Goal: Task Accomplishment & Management: Manage account settings

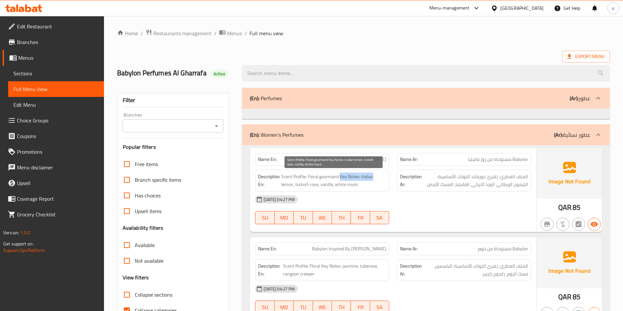
drag, startPoint x: 341, startPoint y: 177, endPoint x: 377, endPoint y: 179, distance: 37.0
click at [377, 179] on span "Scent Profile: Floral gourmand Key Notes: italian lemon, turkish rose, vanilla,…" at bounding box center [333, 181] width 105 height 16
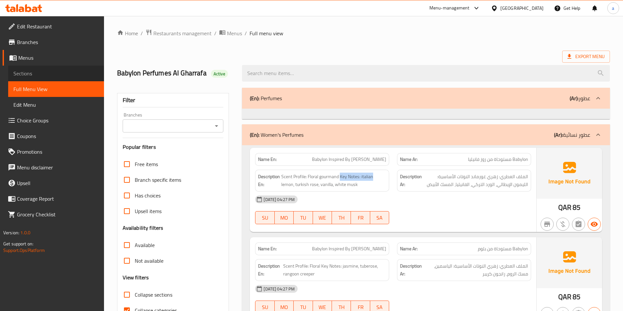
click at [36, 69] on link "Sections" at bounding box center [56, 74] width 96 height 16
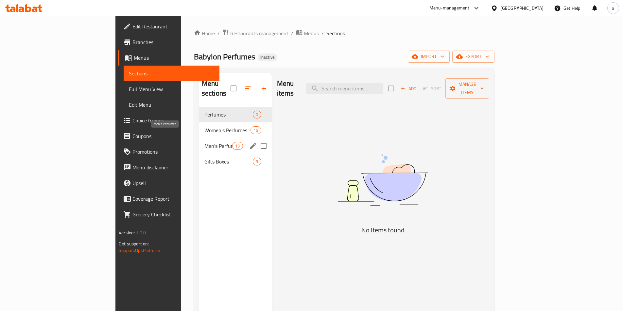
click at [204, 142] on span "Men's Perfumes" at bounding box center [218, 146] width 28 height 8
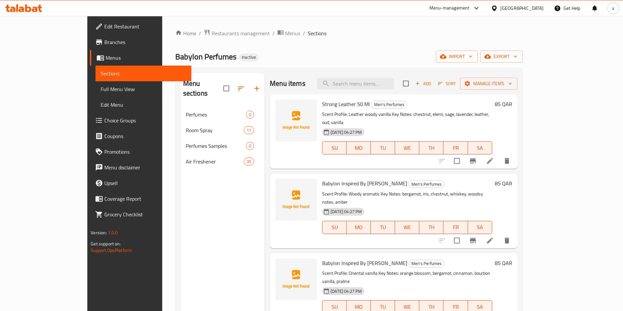
click at [433, 113] on p "Scent Profile: Leather woody vanilla Key Notes: chestnut, elemi, sage, lavender…" at bounding box center [407, 118] width 170 height 16
click at [499, 155] on li at bounding box center [489, 161] width 18 height 12
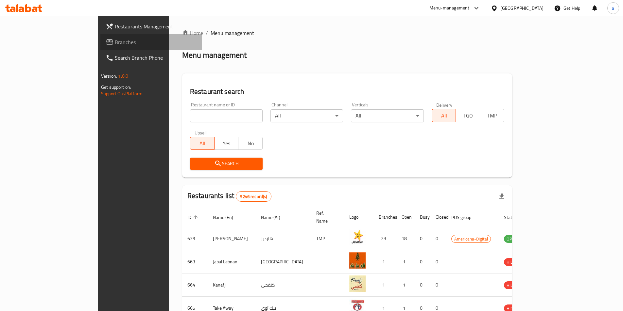
click at [115, 39] on span "Branches" at bounding box center [156, 42] width 82 height 8
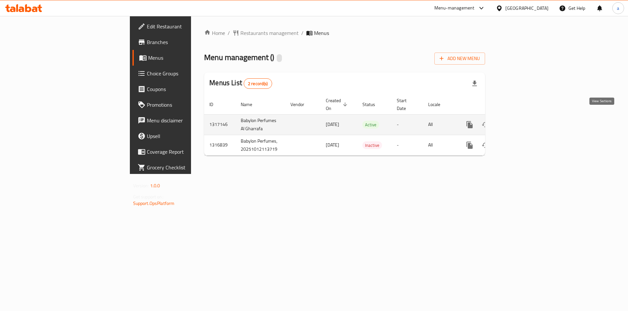
click at [519, 122] on icon "enhanced table" at bounding box center [516, 125] width 6 height 6
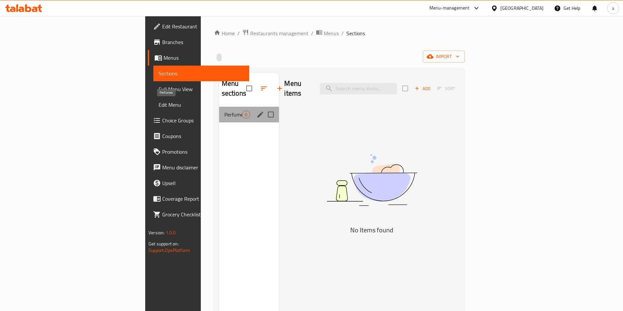
click at [224, 111] on span "Perfumes" at bounding box center [233, 115] width 18 height 8
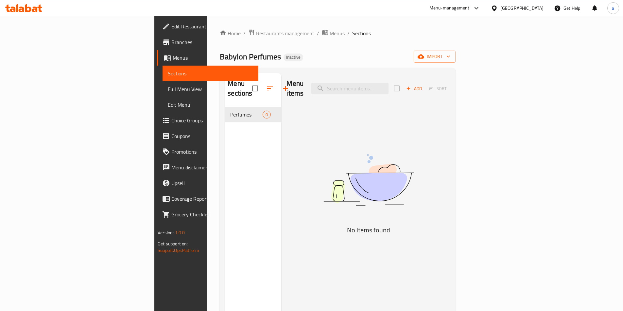
click at [242, 132] on div "Menu sections Perfumes 0" at bounding box center [253, 228] width 56 height 311
click at [329, 34] on span "Menus" at bounding box center [336, 33] width 15 height 8
click at [322, 30] on span "breadcrumb" at bounding box center [326, 33] width 8 height 8
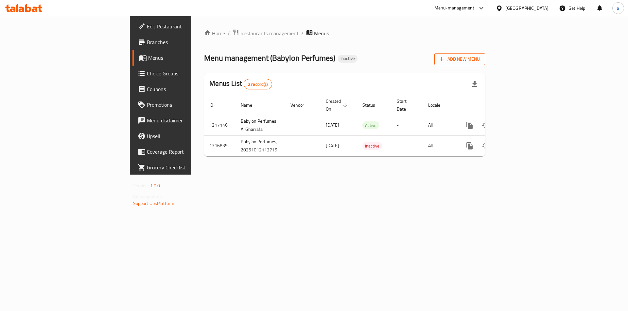
click at [479, 57] on span "Add New Menu" at bounding box center [459, 59] width 40 height 8
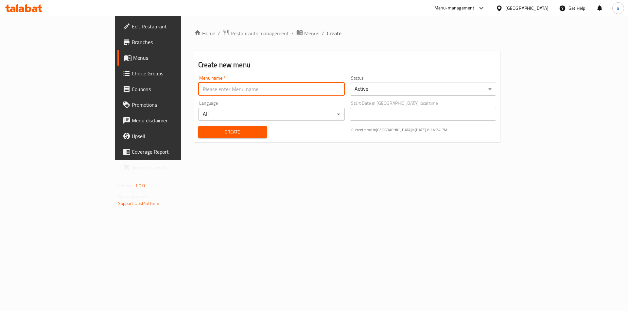
click at [215, 88] on input "text" at bounding box center [271, 89] width 146 height 13
type input "[DATE]"
click at [405, 81] on div "Status Active ​" at bounding box center [423, 86] width 146 height 20
click at [398, 89] on body "​ Menu-management Qatar Get Help a Edit Restaurant Branches Menus Choice Groups…" at bounding box center [314, 163] width 628 height 295
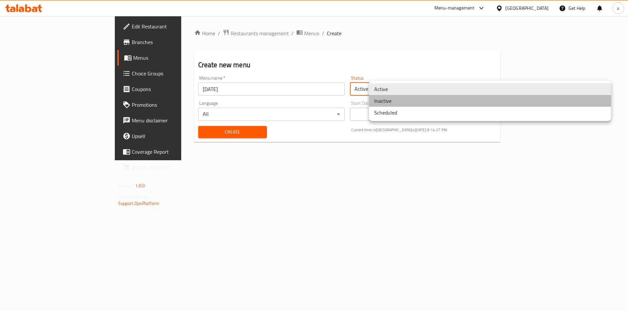
click at [394, 106] on li "Inactive" at bounding box center [490, 101] width 242 height 12
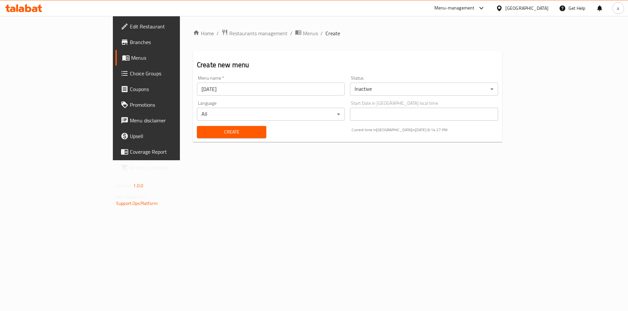
drag, startPoint x: 243, startPoint y: 141, endPoint x: 224, endPoint y: 143, distance: 19.1
click at [243, 141] on div "Create Current time in Qatar is 14 Oct 2025 8:14:27 PM" at bounding box center [347, 132] width 309 height 20
click at [219, 134] on span "Create" at bounding box center [231, 132] width 59 height 8
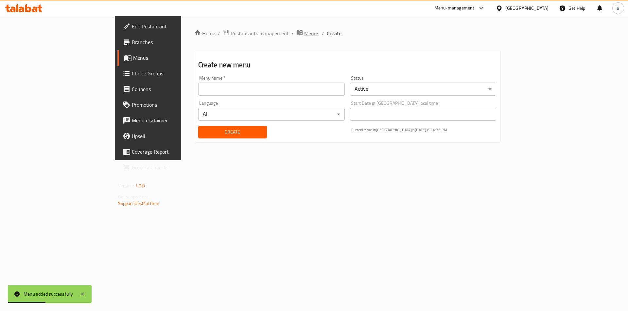
click at [236, 28] on div "Home / Restaurants management / Menus / Create Create new menu Menu name   * Me…" at bounding box center [347, 88] width 332 height 144
click at [304, 32] on span "Menus" at bounding box center [311, 33] width 15 height 8
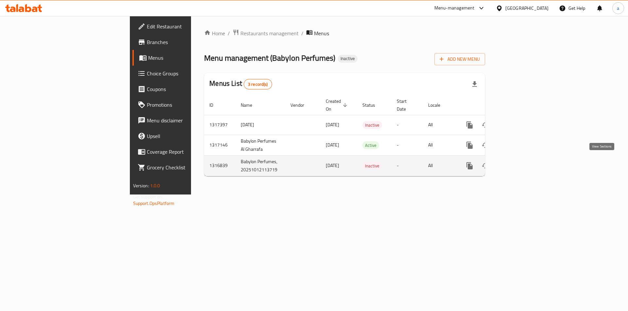
click at [520, 165] on icon "enhanced table" at bounding box center [516, 166] width 8 height 8
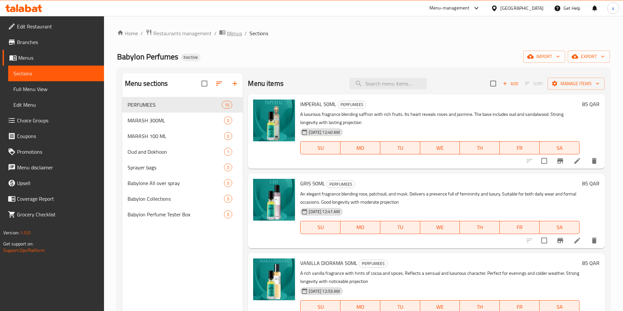
click at [235, 33] on span "Menus" at bounding box center [234, 33] width 15 height 8
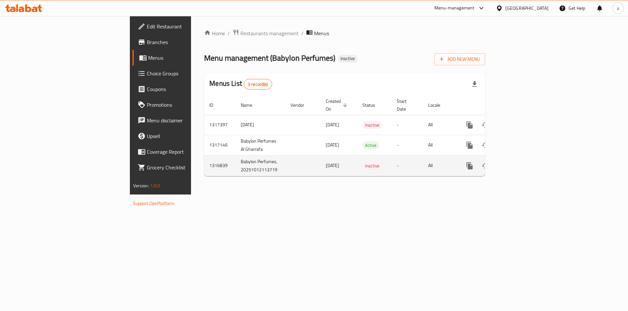
click at [235, 170] on td "Babylon Perfumes, 20251012113719" at bounding box center [260, 166] width 50 height 21
click at [235, 157] on td "Babylon Perfumes, 20251012113719" at bounding box center [260, 166] width 50 height 21
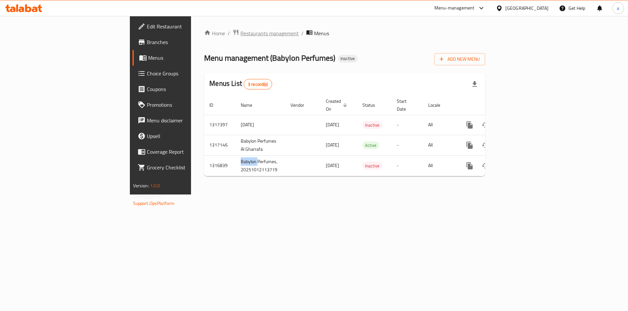
click at [240, 36] on span "Restaurants management" at bounding box center [269, 33] width 58 height 8
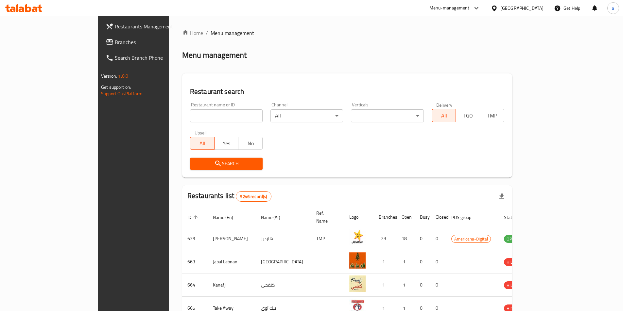
click at [190, 116] on input "search" at bounding box center [226, 115] width 73 height 13
paste input "Babylon"
type input "Babylon"
click button "Search" at bounding box center [226, 164] width 73 height 12
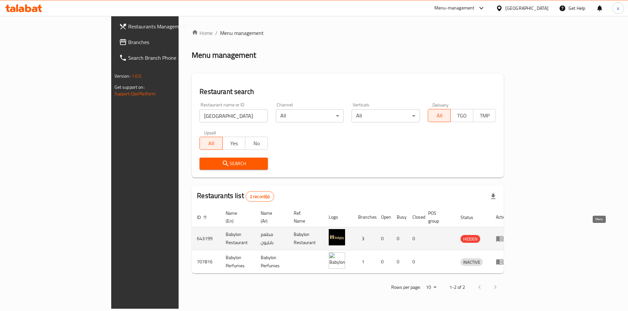
click at [503, 237] on icon "enhanced table" at bounding box center [499, 240] width 7 height 6
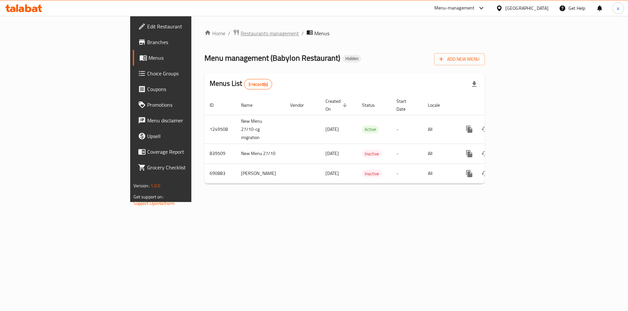
click at [241, 32] on span "Restaurants management" at bounding box center [270, 33] width 58 height 8
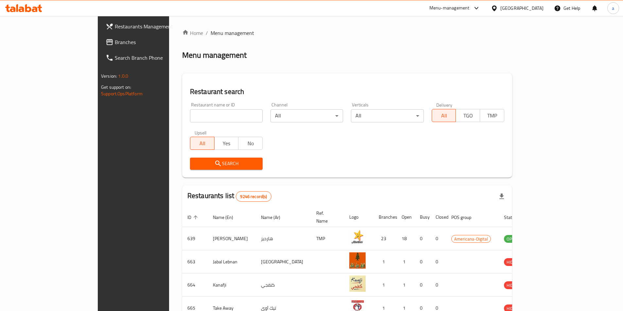
drag, startPoint x: 197, startPoint y: 101, endPoint x: 149, endPoint y: 94, distance: 49.1
click at [194, 101] on div "Restaurant name or ID Restaurant name or ID" at bounding box center [226, 113] width 80 height 28
click at [115, 45] on span "Branches" at bounding box center [156, 42] width 82 height 8
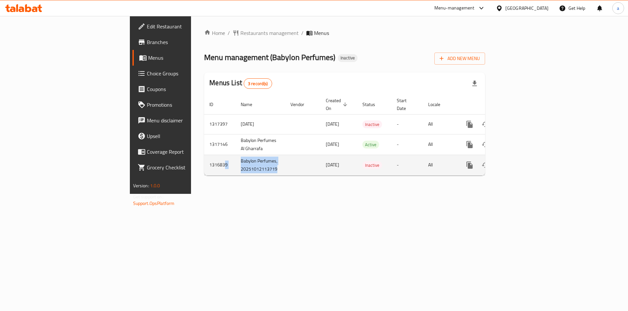
drag, startPoint x: 196, startPoint y: 174, endPoint x: 139, endPoint y: 170, distance: 57.0
click at [204, 170] on tr "1316839 Babylon Perfumes, 20251012113719 [DATE] Inactive - All" at bounding box center [367, 165] width 326 height 21
click at [235, 155] on td "Babylon Perfumes, 20251012113719" at bounding box center [260, 165] width 50 height 21
click at [235, 171] on td "Babylon Perfumes, 20251012113719" at bounding box center [260, 165] width 50 height 21
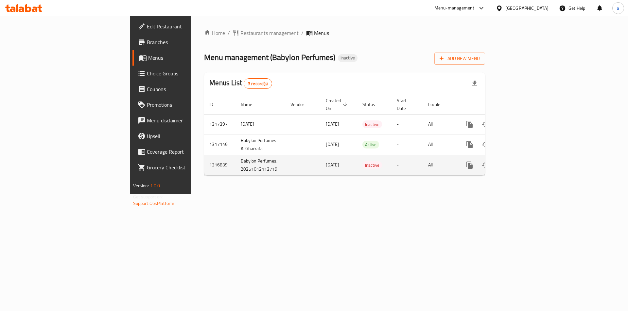
click at [235, 172] on td "Babylon Perfumes, 20251012113719" at bounding box center [260, 165] width 50 height 21
drag, startPoint x: 177, startPoint y: 171, endPoint x: 195, endPoint y: 172, distance: 18.7
click at [235, 172] on td "Babylon Perfumes, 20251012113719" at bounding box center [260, 165] width 50 height 21
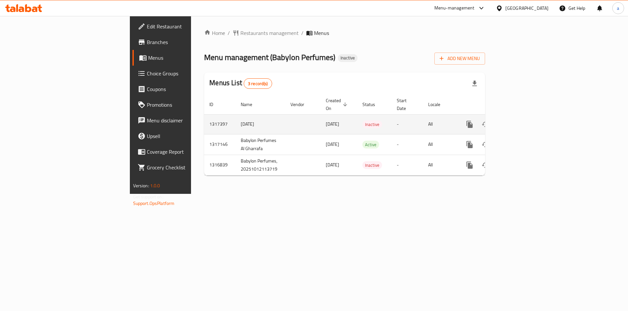
click at [235, 114] on td "[DATE]" at bounding box center [260, 124] width 50 height 20
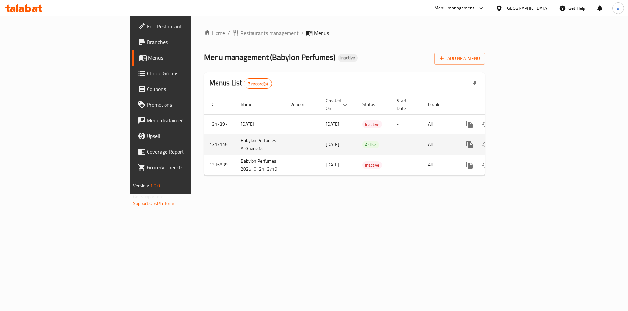
click at [235, 134] on td "Babylon Perfumes Al Gharrafa" at bounding box center [260, 144] width 50 height 21
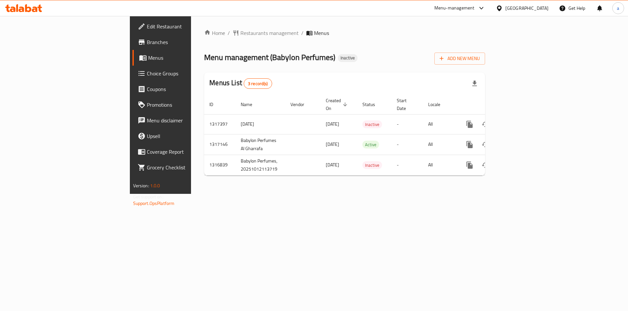
click at [253, 179] on div "Home / Restaurants management / Menus Menu management ( Babylon Perfumes ) Inac…" at bounding box center [344, 105] width 281 height 152
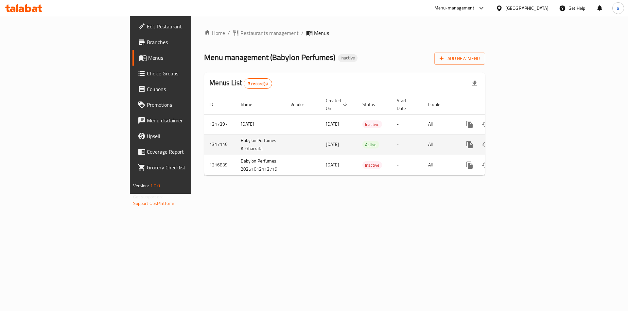
click at [285, 134] on td "enhanced table" at bounding box center [302, 144] width 35 height 21
click at [520, 141] on icon "enhanced table" at bounding box center [516, 145] width 8 height 8
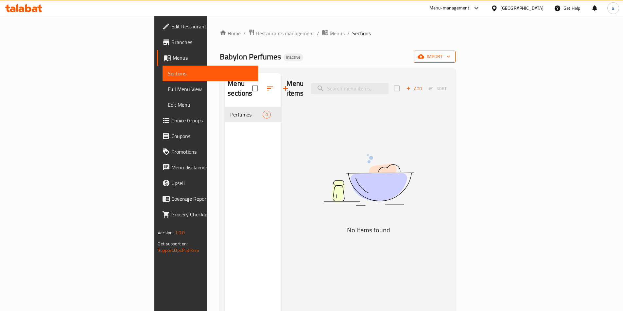
click at [450, 53] on span "import" at bounding box center [434, 57] width 31 height 8
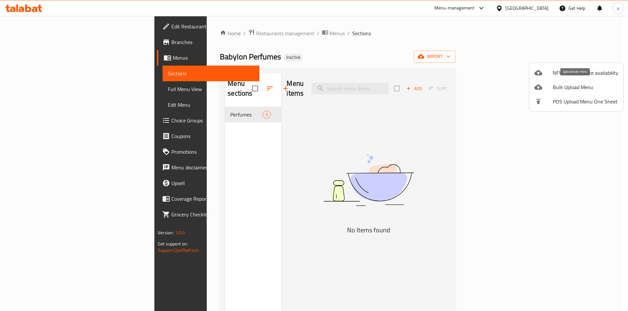
click at [577, 85] on span "Bulk Upload Menu" at bounding box center [584, 87] width 65 height 8
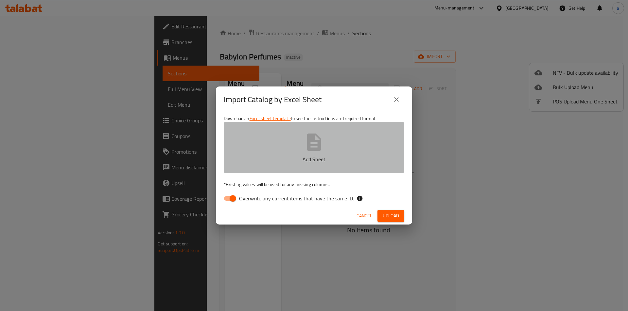
drag, startPoint x: 357, startPoint y: 143, endPoint x: 356, endPoint y: 140, distance: 3.3
click at [357, 141] on button "Add Sheet" at bounding box center [314, 148] width 180 height 52
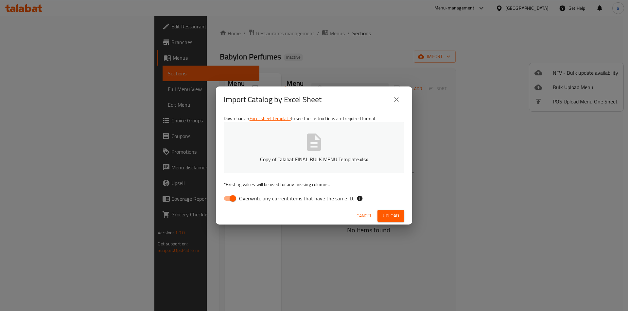
drag, startPoint x: 385, startPoint y: 218, endPoint x: 404, endPoint y: 235, distance: 25.5
click at [387, 219] on span "Upload" at bounding box center [390, 216] width 16 height 8
click at [371, 215] on span "Cancel" at bounding box center [370, 216] width 16 height 8
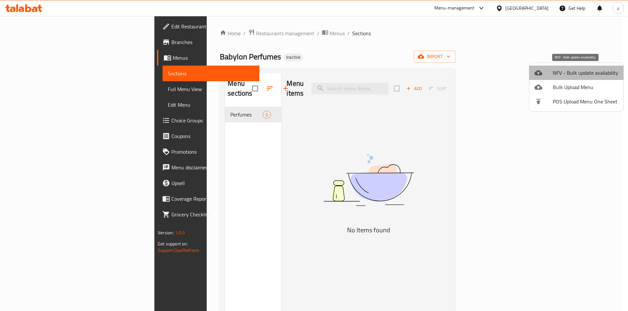
click at [584, 72] on span "NFV - Bulk update availability" at bounding box center [584, 73] width 65 height 8
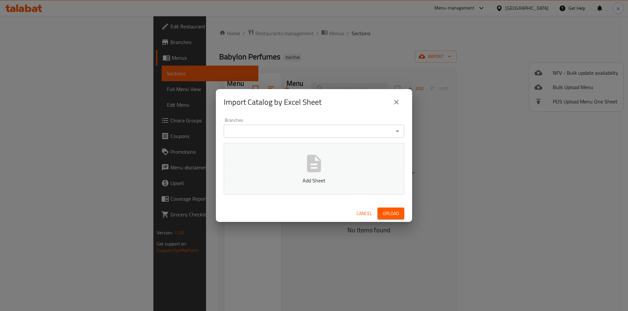
drag, startPoint x: 539, startPoint y: 108, endPoint x: 535, endPoint y: 108, distance: 3.6
click at [538, 108] on div "Import Catalog by Excel Sheet Branches Branches Add Sheet Cancel Upload" at bounding box center [314, 155] width 628 height 311
click at [394, 104] on icon "close" at bounding box center [396, 102] width 5 height 5
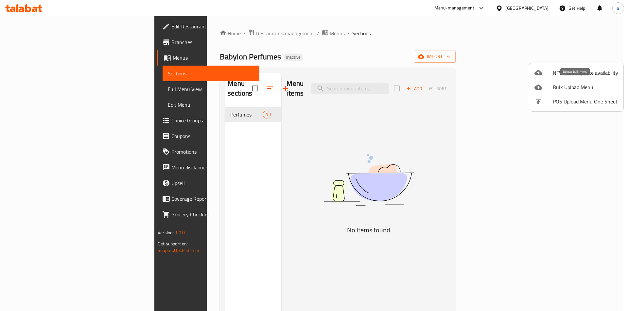
click at [568, 87] on span "Bulk Upload Menu" at bounding box center [584, 87] width 65 height 8
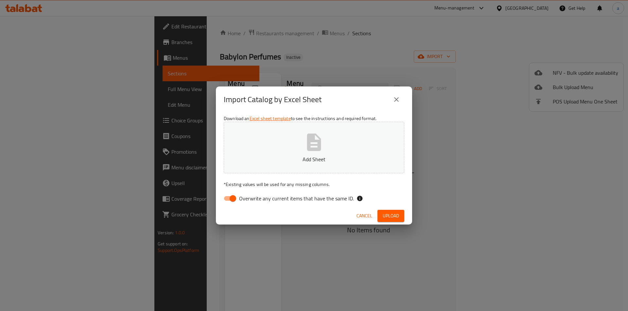
click at [234, 198] on input "Overwrite any current items that have the same ID." at bounding box center [232, 199] width 37 height 12
click at [283, 154] on button "Add Sheet" at bounding box center [314, 148] width 180 height 52
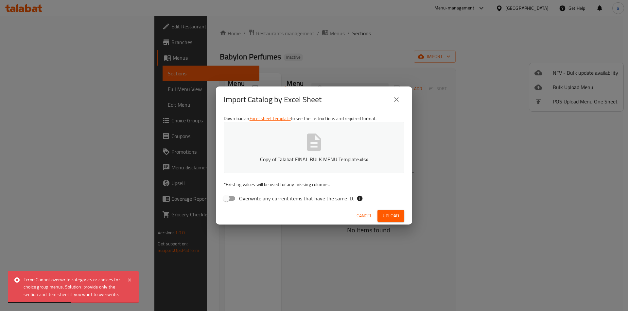
click at [235, 199] on input "Overwrite any current items that have the same ID." at bounding box center [226, 199] width 37 height 12
click at [360, 180] on div "Download an Excel sheet template to see the instructions and required format. C…" at bounding box center [314, 160] width 196 height 95
click at [394, 218] on span "Upload" at bounding box center [390, 216] width 16 height 8
click at [229, 201] on input "Overwrite any current items that have the same ID." at bounding box center [232, 199] width 37 height 12
checkbox input "false"
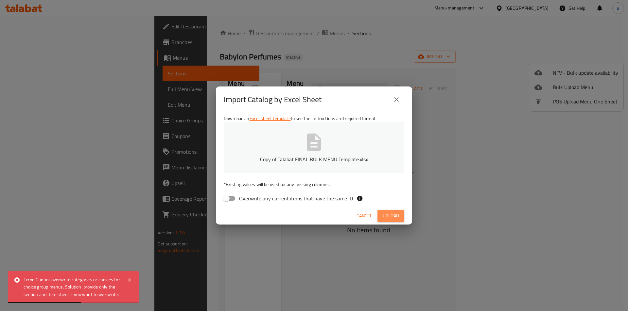
click at [392, 218] on span "Upload" at bounding box center [390, 216] width 16 height 8
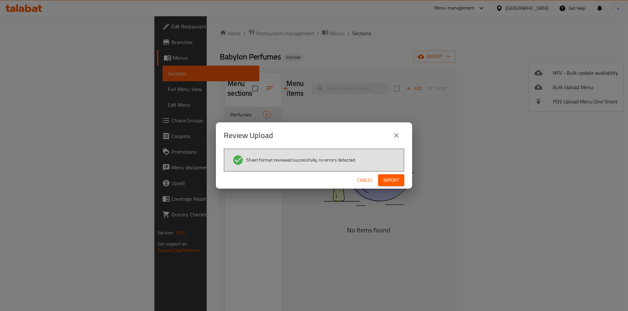
click at [395, 178] on span "Import" at bounding box center [391, 180] width 16 height 8
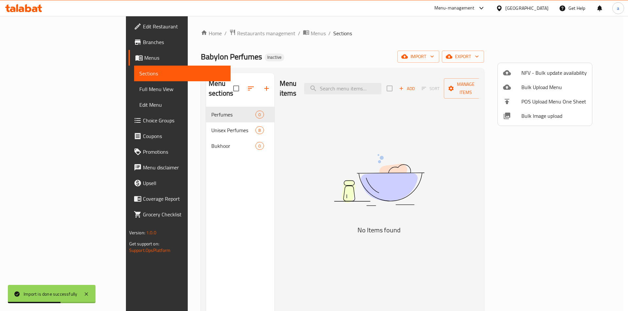
click at [217, 103] on div at bounding box center [314, 155] width 628 height 311
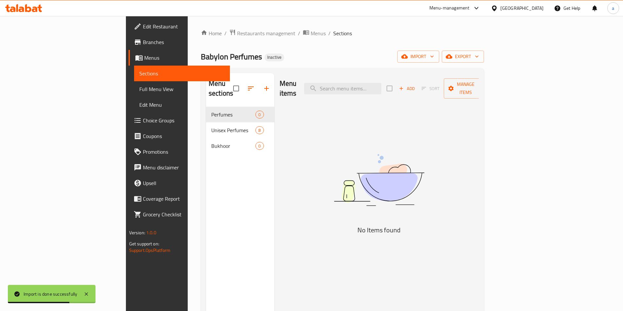
click at [226, 107] on div "Perfumes 0" at bounding box center [240, 115] width 68 height 16
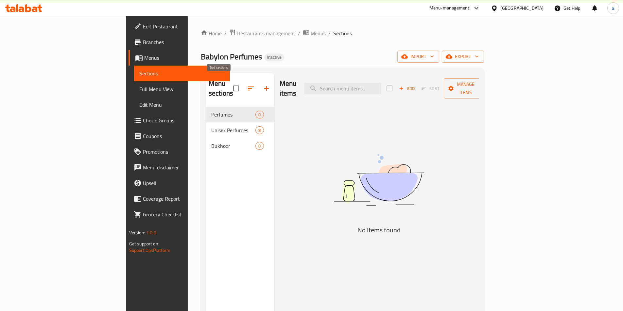
click at [247, 85] on icon "button" at bounding box center [251, 89] width 8 height 8
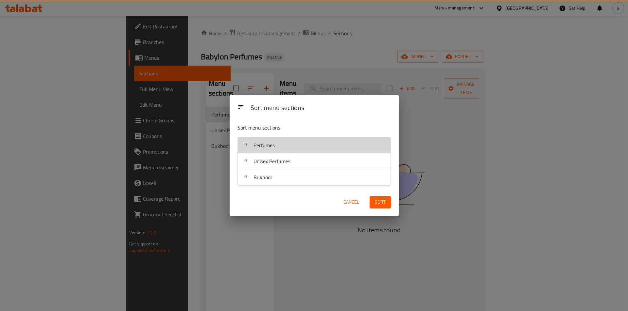
click at [275, 150] on span "Perfumes" at bounding box center [263, 146] width 21 height 10
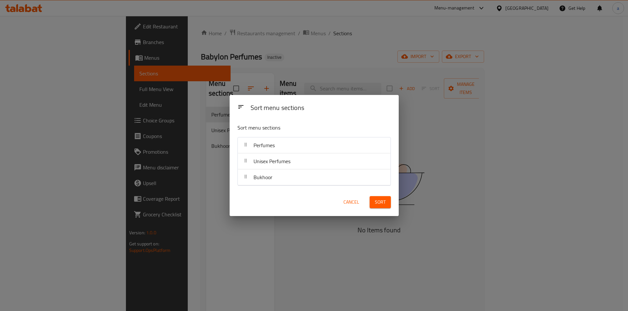
click at [345, 205] on span "Cancel" at bounding box center [351, 202] width 16 height 8
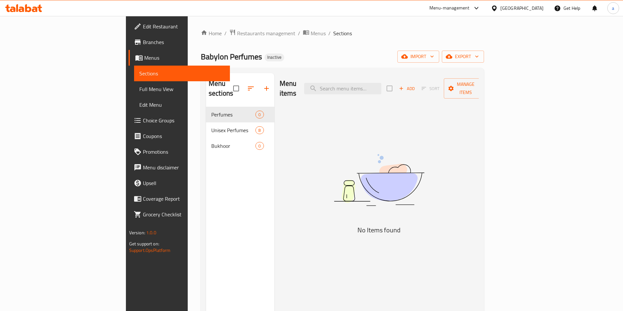
click at [229, 86] on input "checkbox" at bounding box center [236, 89] width 14 height 14
checkbox input "false"
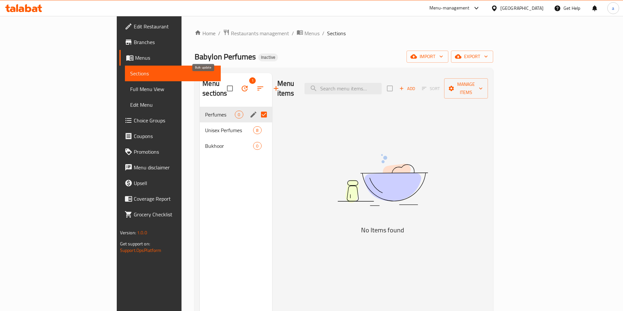
click at [237, 81] on button "button" at bounding box center [245, 89] width 16 height 16
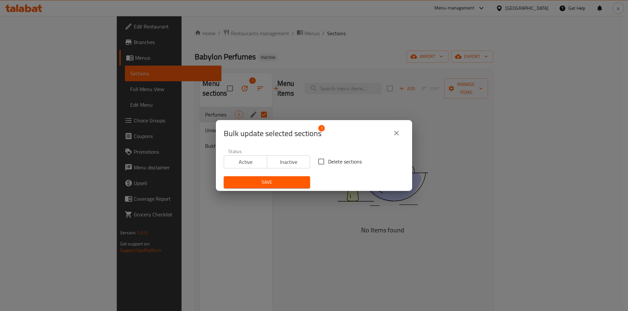
click at [326, 158] on label "Delete sections" at bounding box center [337, 162] width 47 height 14
click at [326, 158] on input "Delete sections" at bounding box center [321, 162] width 14 height 14
checkbox input "true"
click at [291, 176] on div "Save" at bounding box center [267, 183] width 94 height 20
click at [234, 183] on span "Save" at bounding box center [267, 182] width 76 height 8
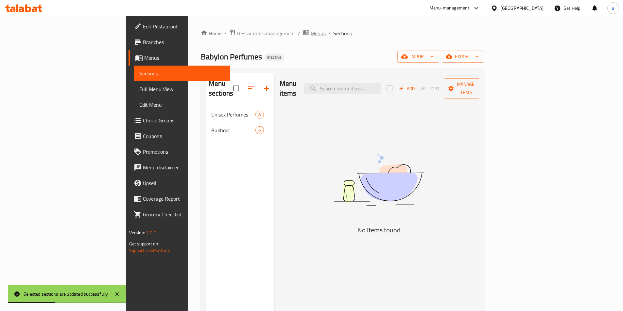
click at [310, 33] on span "Menus" at bounding box center [317, 33] width 15 height 8
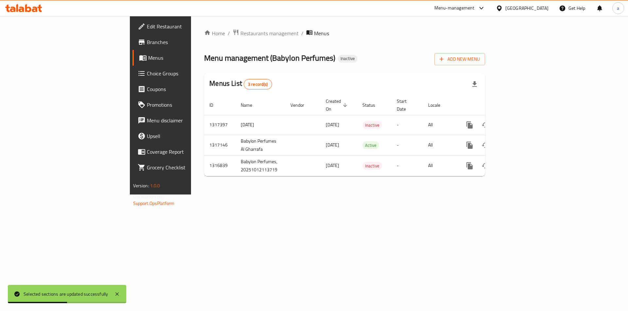
click at [289, 195] on div "Home / Restaurants management / Menus Menu management ( Babylon Perfumes ) Inac…" at bounding box center [344, 105] width 307 height 179
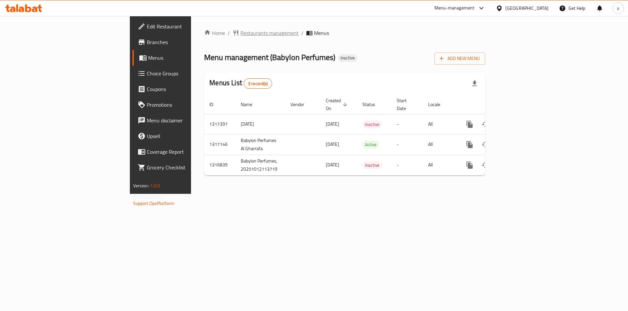
click at [240, 35] on span "Restaurants management" at bounding box center [269, 33] width 58 height 8
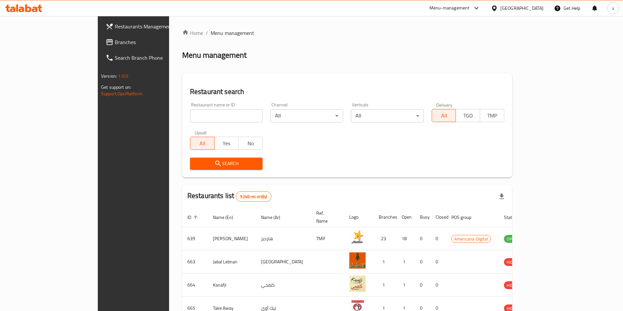
drag, startPoint x: 200, startPoint y: 104, endPoint x: 201, endPoint y: 109, distance: 4.9
click at [200, 105] on div "Restaurant name or ID Restaurant name or ID" at bounding box center [226, 113] width 73 height 20
click at [200, 116] on input "search" at bounding box center [226, 115] width 73 height 13
type input "Babylon"
click at [224, 160] on span "Search" at bounding box center [226, 164] width 62 height 8
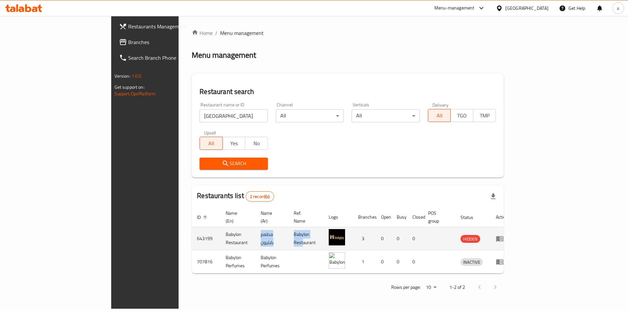
drag, startPoint x: 282, startPoint y: 235, endPoint x: 212, endPoint y: 239, distance: 70.4
click at [212, 239] on tr "643199 Babylon Restaurant مطعم بابليون Babylon Restaurant 3 0 0 0 HIDDEN" at bounding box center [352, 238] width 321 height 23
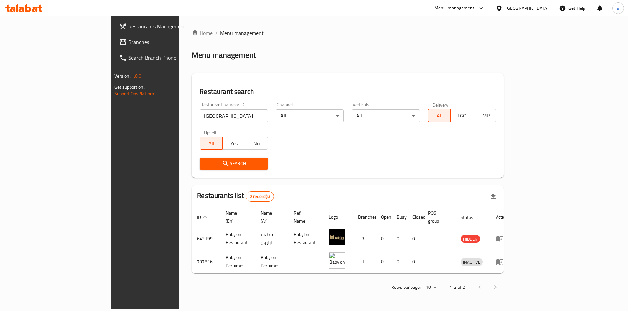
click at [233, 267] on div "Home / Menu management Menu management Restaurant search Restaurant name or ID …" at bounding box center [348, 162] width 312 height 267
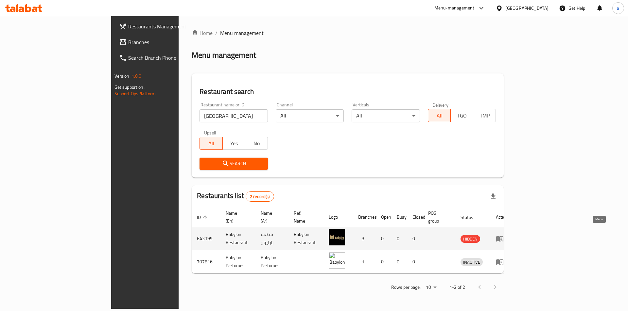
click at [503, 235] on icon "enhanced table" at bounding box center [499, 239] width 8 height 8
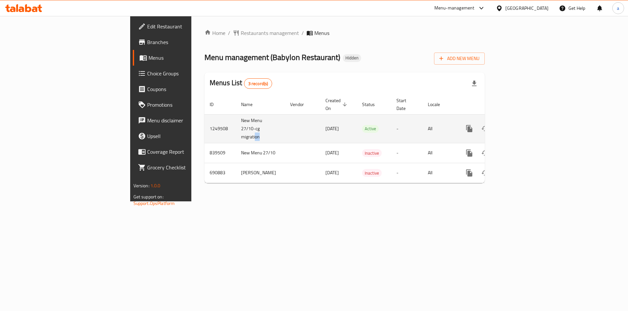
drag, startPoint x: 167, startPoint y: 126, endPoint x: 214, endPoint y: 120, distance: 47.1
click at [214, 120] on tr "1249508 New Menu 27/10-cg migration 30/08/2024 Active - All" at bounding box center [366, 128] width 325 height 29
click at [236, 129] on td "New Menu 27/10-cg migration" at bounding box center [260, 128] width 49 height 29
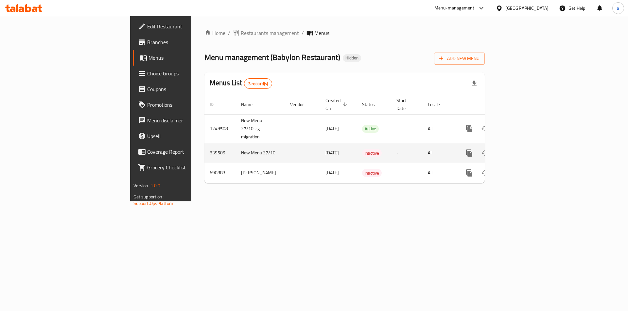
click at [236, 148] on td "New Menu 27/10" at bounding box center [260, 153] width 49 height 20
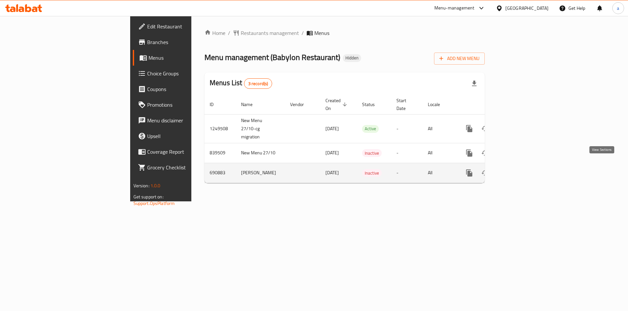
click at [520, 169] on icon "enhanced table" at bounding box center [516, 173] width 8 height 8
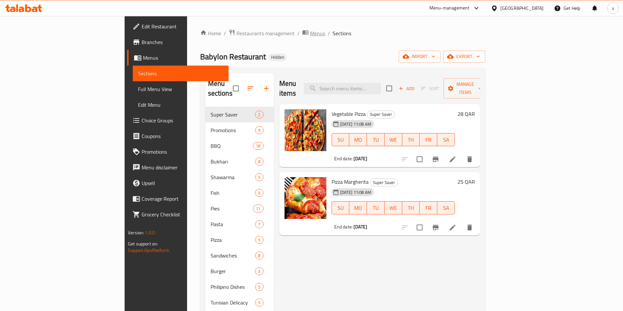
click at [310, 36] on span "Menus" at bounding box center [317, 33] width 15 height 8
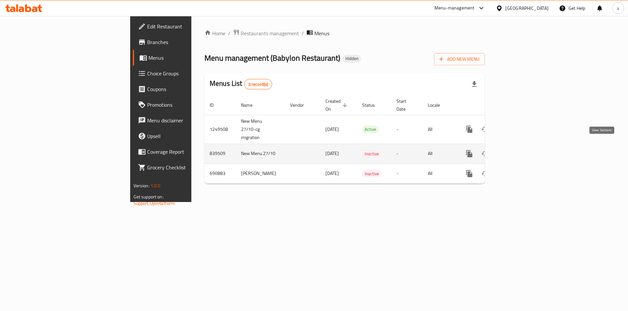
click at [524, 147] on link "enhanced table" at bounding box center [516, 154] width 16 height 16
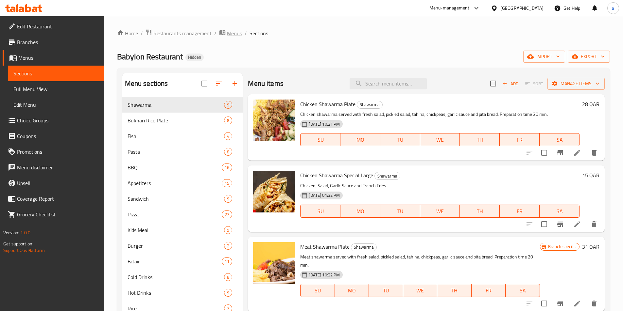
click at [233, 34] on span "Menus" at bounding box center [234, 33] width 15 height 8
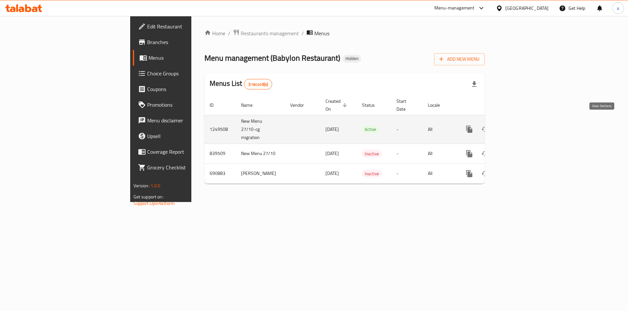
click at [520, 126] on icon "enhanced table" at bounding box center [516, 130] width 8 height 8
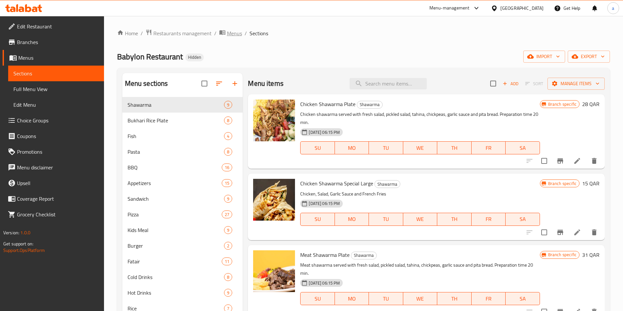
click at [232, 31] on span "Menus" at bounding box center [234, 33] width 15 height 8
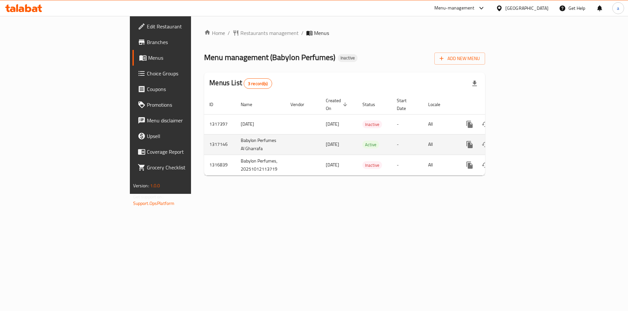
click at [524, 137] on link "enhanced table" at bounding box center [517, 145] width 16 height 16
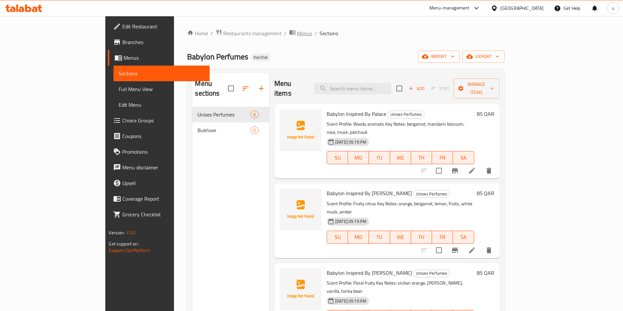
click at [297, 34] on span "Menus" at bounding box center [304, 33] width 15 height 8
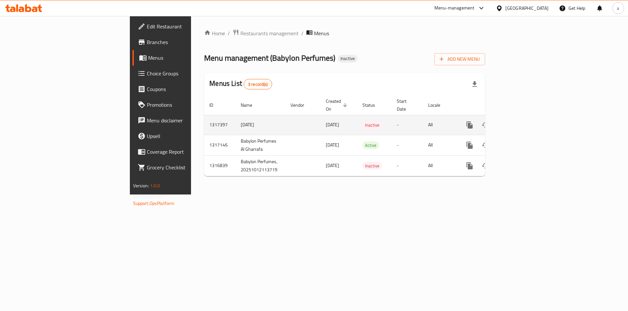
click at [320, 115] on td "[DATE]" at bounding box center [338, 125] width 37 height 20
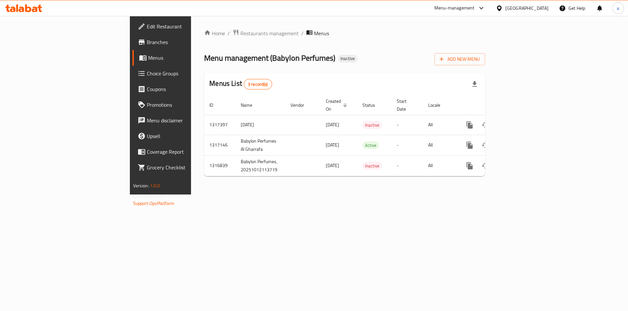
click at [474, 7] on div "Menu-management" at bounding box center [454, 8] width 40 height 8
click at [465, 84] on div "Product Information Management" at bounding box center [459, 87] width 68 height 7
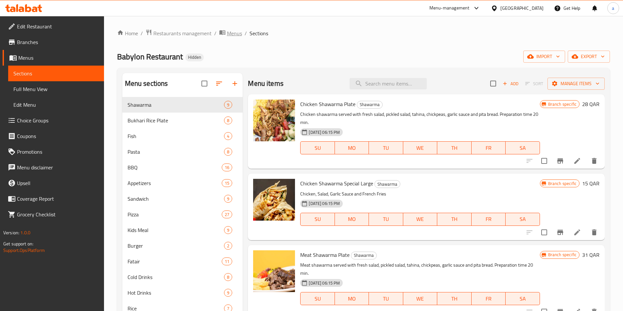
click at [229, 36] on span "Menus" at bounding box center [234, 33] width 15 height 8
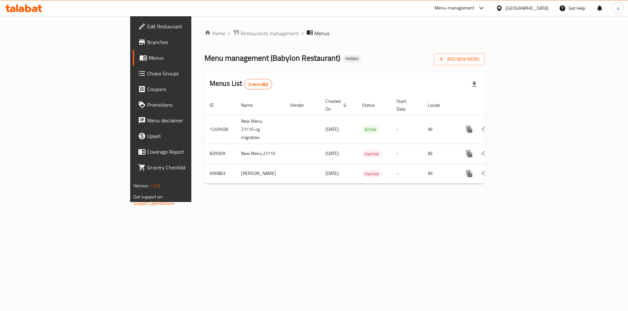
click at [148, 58] on span "Menus" at bounding box center [188, 58] width 81 height 8
click at [133, 46] on link "Branches" at bounding box center [184, 42] width 102 height 16
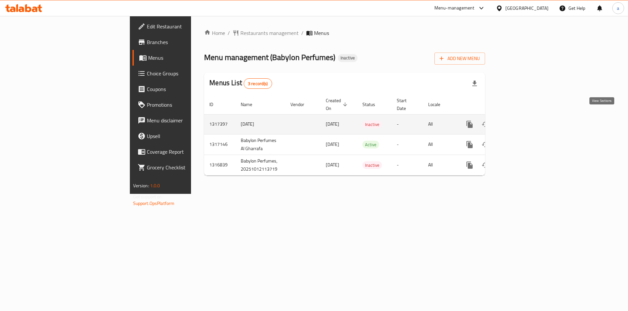
click at [520, 121] on icon "enhanced table" at bounding box center [516, 125] width 8 height 8
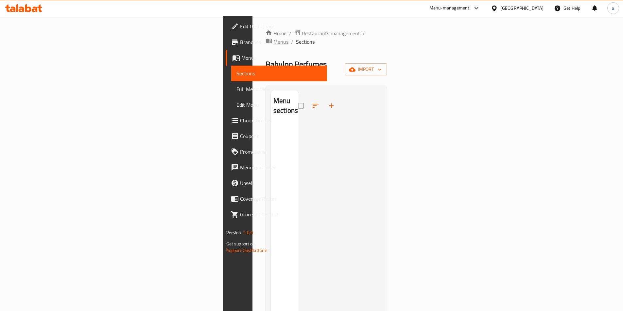
click at [273, 38] on span "Menus" at bounding box center [280, 42] width 15 height 8
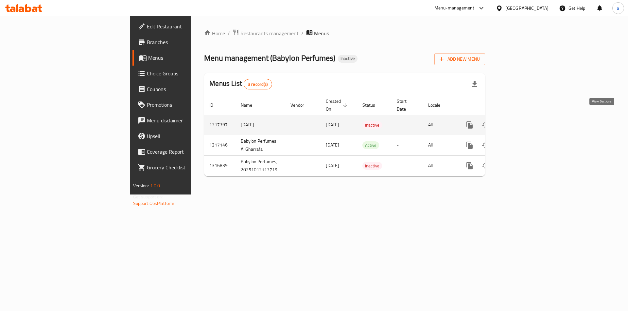
click at [519, 122] on icon "enhanced table" at bounding box center [516, 125] width 6 height 6
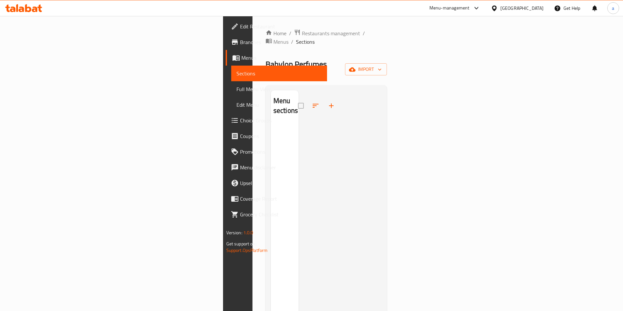
click at [387, 48] on div "Home / Restaurants management / Menus / Sections Babylon Perfumes Inactive impo…" at bounding box center [326, 218] width 122 height 378
click at [381, 65] on span "import" at bounding box center [365, 69] width 31 height 8
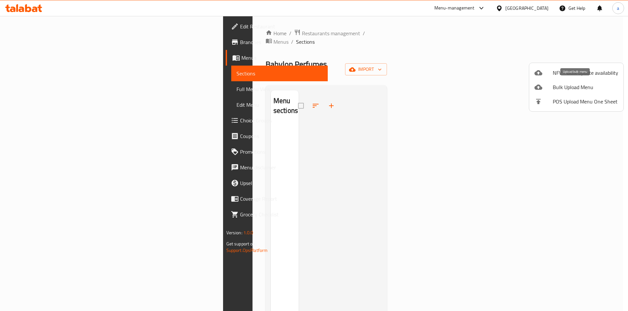
click at [575, 89] on span "Bulk Upload Menu" at bounding box center [584, 87] width 65 height 8
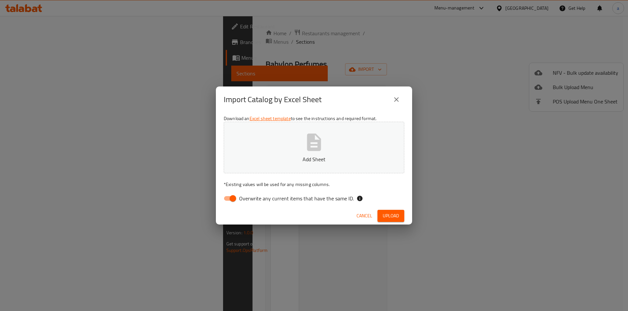
click at [230, 196] on input "Overwrite any current items that have the same ID." at bounding box center [232, 199] width 37 height 12
checkbox input "false"
click at [265, 160] on button "Add Sheet" at bounding box center [314, 148] width 180 height 52
click at [392, 221] on button "Upload" at bounding box center [390, 216] width 27 height 12
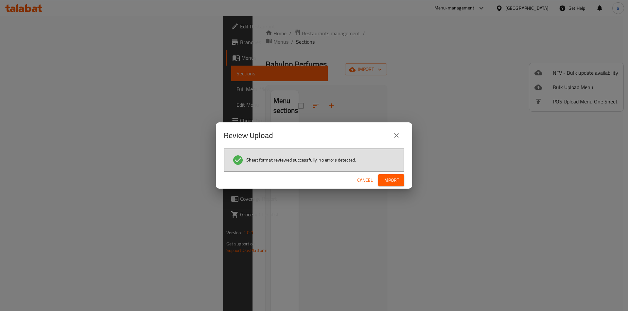
click at [394, 179] on span "Import" at bounding box center [391, 180] width 16 height 8
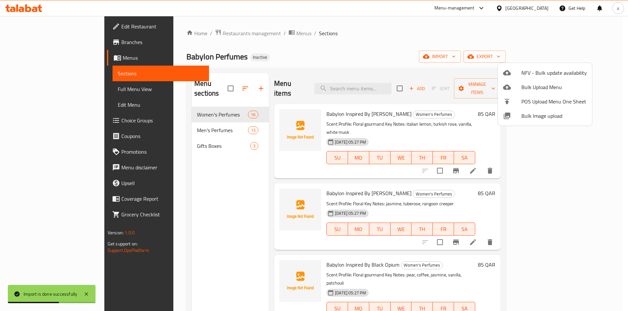
click at [167, 121] on div at bounding box center [314, 155] width 628 height 311
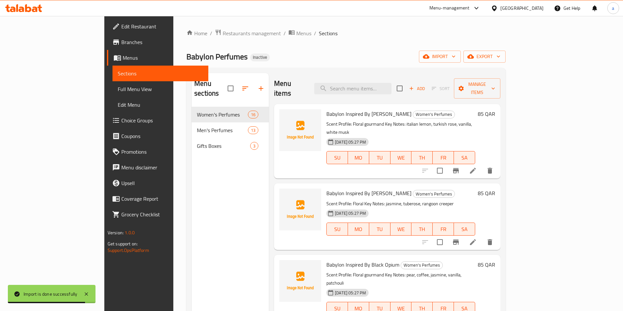
click at [112, 94] on link "Full Menu View" at bounding box center [160, 89] width 96 height 16
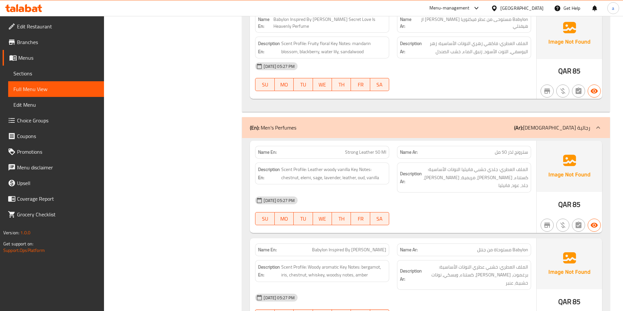
scroll to position [1503, 0]
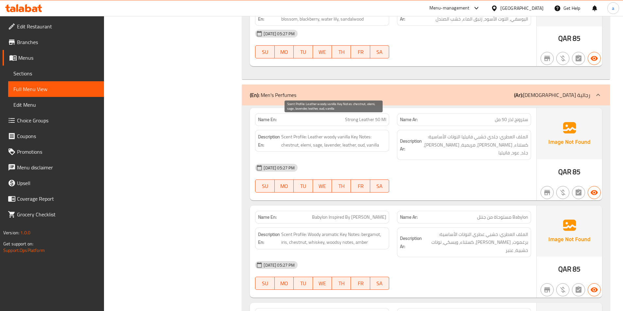
click at [348, 133] on span "Scent Profile: Leather woody vanilla Key Notes: chestnut, elemi, sage, lavender…" at bounding box center [333, 141] width 105 height 16
click at [44, 78] on link "Sections" at bounding box center [56, 74] width 96 height 16
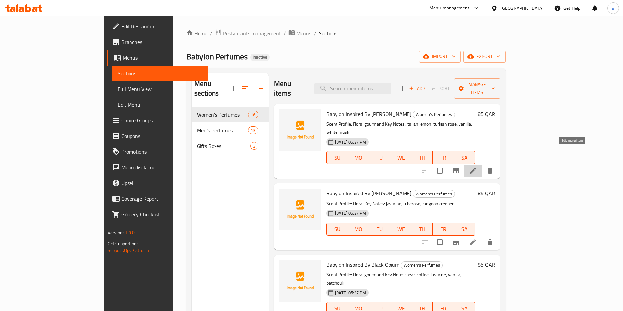
click at [477, 167] on icon at bounding box center [473, 171] width 8 height 8
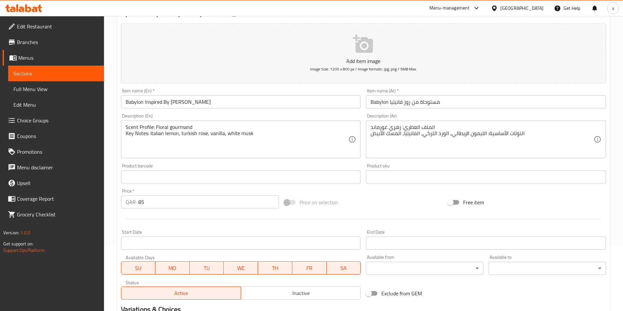
scroll to position [65, 0]
click at [353, 90] on div "Item name (En)   * Babylon Inspired By Rose Vanilla Item name (En) *" at bounding box center [241, 98] width 240 height 20
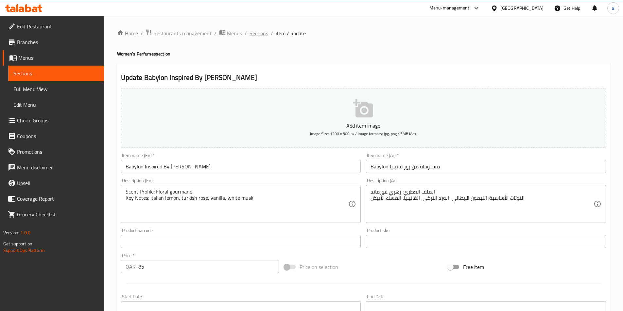
click at [258, 36] on span "Sections" at bounding box center [258, 33] width 19 height 8
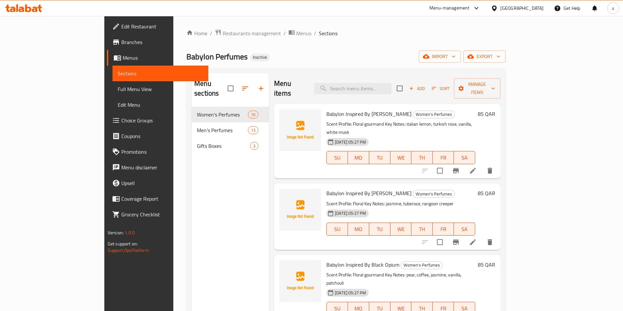
click at [118, 92] on span "Full Menu View" at bounding box center [160, 89] width 85 height 8
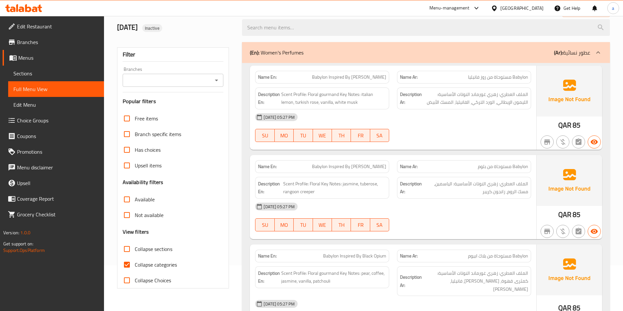
scroll to position [65, 0]
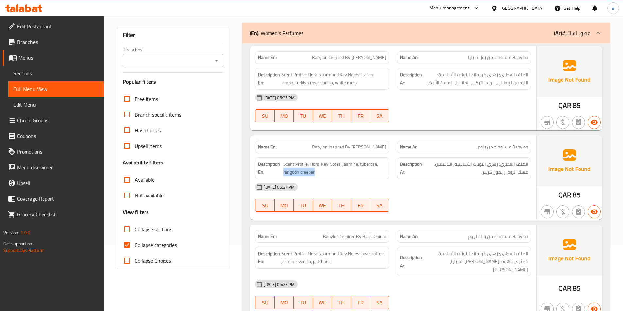
drag, startPoint x: 309, startPoint y: 174, endPoint x: 283, endPoint y: 176, distance: 26.0
click at [283, 176] on div "Description En: Scent Profile: Floral Key Notes: jasmine, tuberose, rangoon cre…" at bounding box center [322, 169] width 134 height 22
click at [349, 181] on div "14-10-2025 05:27 PM" at bounding box center [393, 187] width 284 height 16
drag, startPoint x: 385, startPoint y: 169, endPoint x: 283, endPoint y: 165, distance: 101.7
click at [283, 165] on span "Scent Profile: Floral Key Notes: jasmine, tuberose, rangoon creeper" at bounding box center [334, 168] width 103 height 16
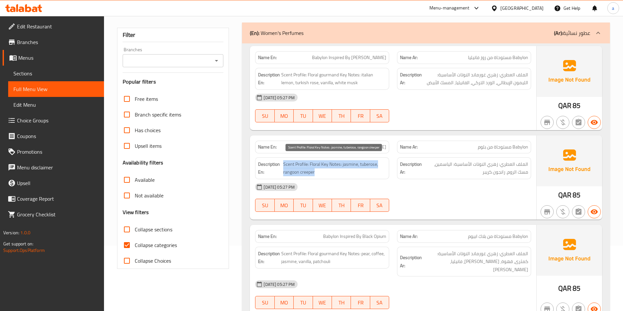
click at [283, 165] on span "Scent Profile: Floral Key Notes: jasmine, tuberose, rangoon creeper" at bounding box center [334, 168] width 103 height 16
drag, startPoint x: 309, startPoint y: 164, endPoint x: 318, endPoint y: 171, distance: 11.4
click at [318, 171] on span "Scent Profile: Floral Key Notes: jasmine, tuberose, rangoon creeper" at bounding box center [334, 168] width 103 height 16
click at [342, 168] on span "Scent Profile: Floral Key Notes: jasmine, tuberose, rangoon creeper" at bounding box center [334, 168] width 103 height 16
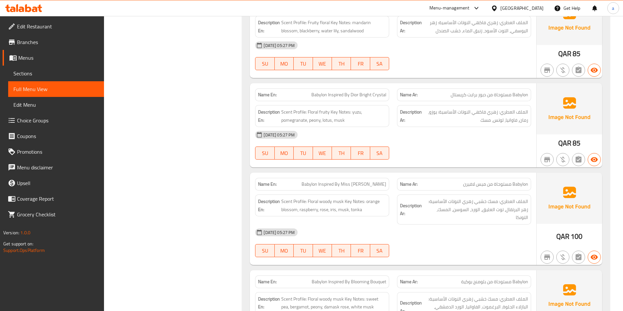
scroll to position [588, 0]
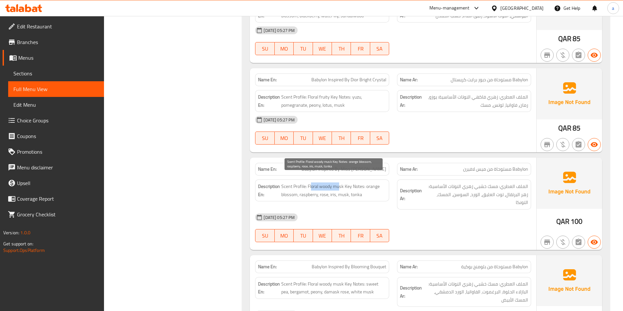
drag, startPoint x: 311, startPoint y: 179, endPoint x: 340, endPoint y: 179, distance: 28.4
click at [340, 183] on span "Scent Profile: Floral woody musk Key Notes: orange blossom, raspberry, rose, ir…" at bounding box center [333, 191] width 105 height 16
click at [345, 183] on span "Scent Profile: Floral woody musk Key Notes: orange blossom, raspberry, rose, ir…" at bounding box center [333, 191] width 105 height 16
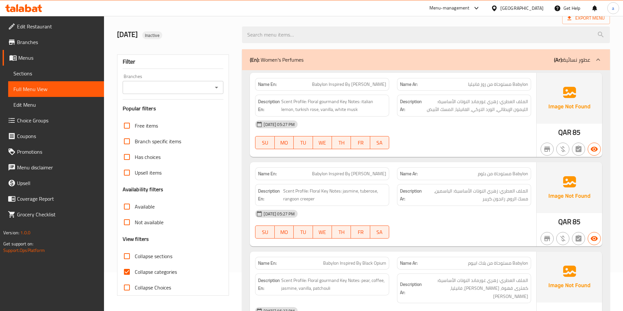
scroll to position [0, 0]
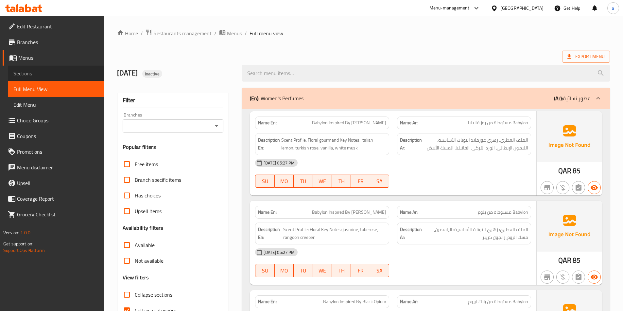
click at [58, 72] on span "Sections" at bounding box center [55, 74] width 85 height 8
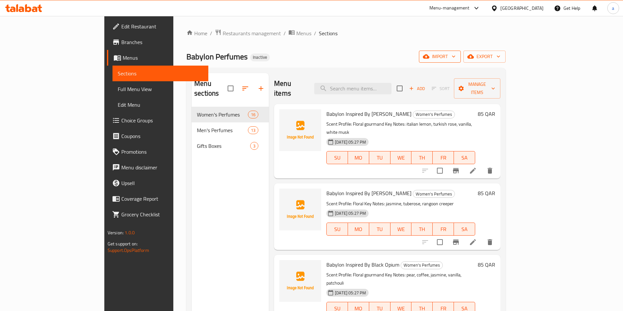
click at [461, 62] on button "import" at bounding box center [440, 57] width 42 height 12
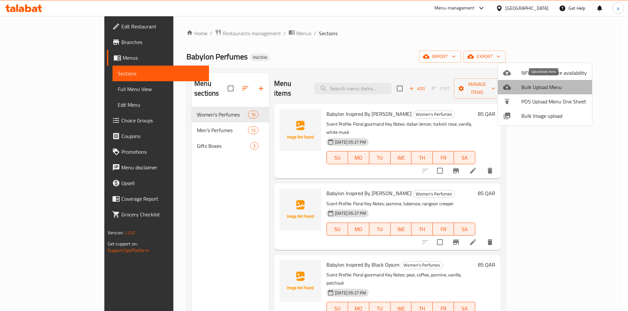
click at [549, 89] on span "Bulk Upload Menu" at bounding box center [553, 87] width 65 height 8
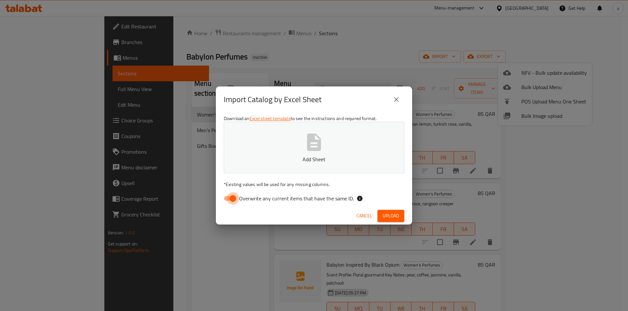
click at [236, 197] on input "Overwrite any current items that have the same ID." at bounding box center [232, 199] width 37 height 12
checkbox input "false"
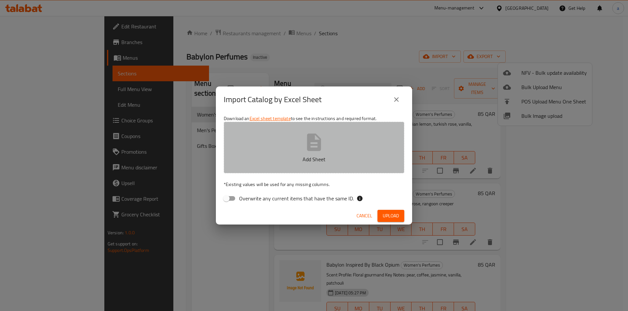
click at [288, 140] on button "Add Sheet" at bounding box center [314, 148] width 180 height 52
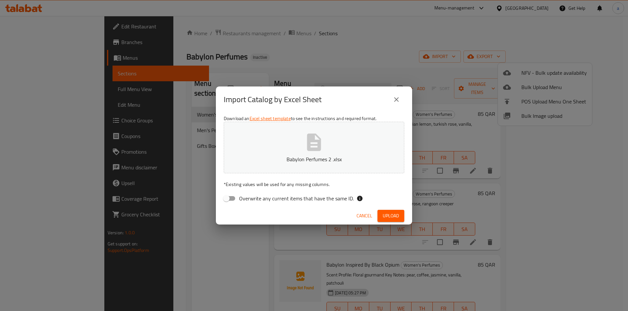
click at [395, 213] on span "Upload" at bounding box center [390, 216] width 16 height 8
click at [400, 98] on button "close" at bounding box center [396, 100] width 16 height 16
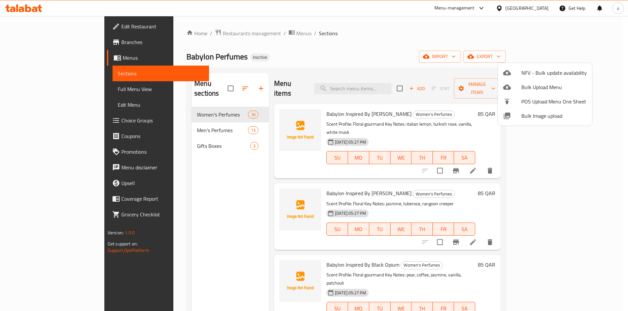
click at [231, 106] on div at bounding box center [314, 155] width 628 height 311
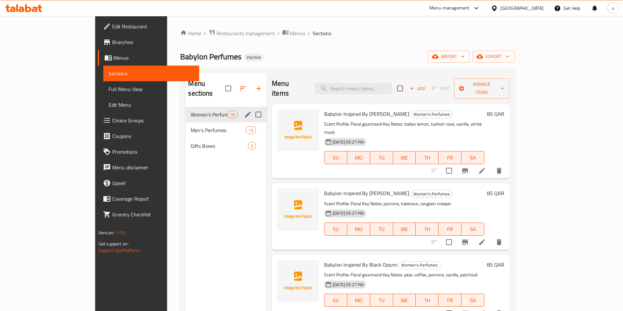
click at [251, 109] on input "Menu sections" at bounding box center [258, 115] width 14 height 14
checkbox input "true"
click at [251, 124] on input "Menu sections" at bounding box center [258, 131] width 14 height 14
checkbox input "true"
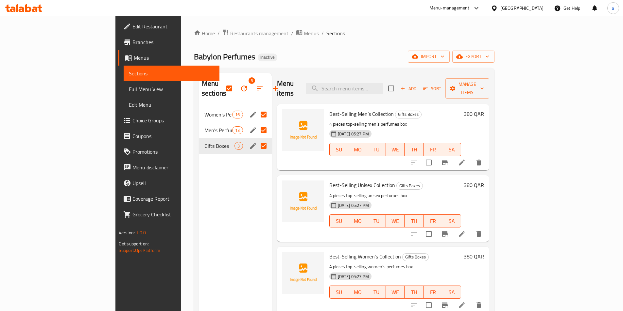
checkbox input "true"
click at [241, 86] on icon "button" at bounding box center [244, 89] width 6 height 6
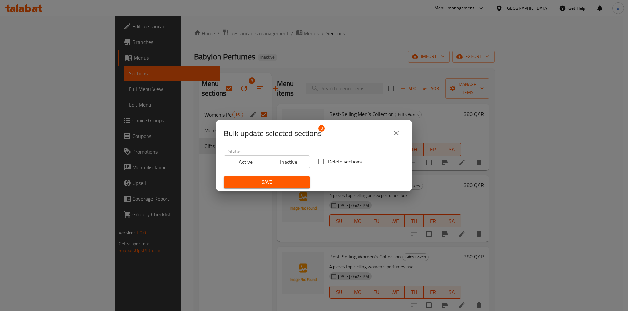
click at [320, 159] on input "Delete sections" at bounding box center [321, 162] width 14 height 14
checkbox input "true"
click at [291, 180] on span "Save" at bounding box center [267, 182] width 76 height 8
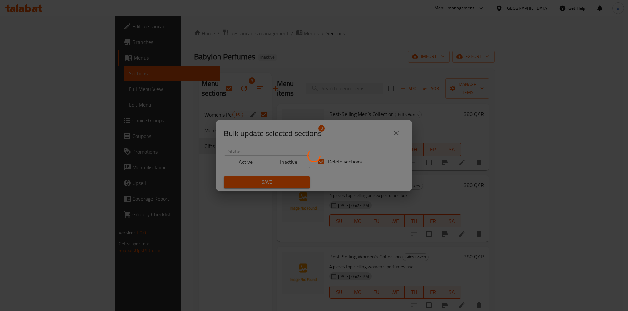
checkbox input "false"
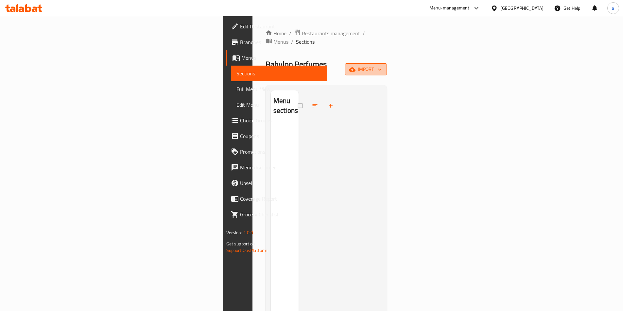
click at [381, 65] on span "import" at bounding box center [365, 69] width 31 height 8
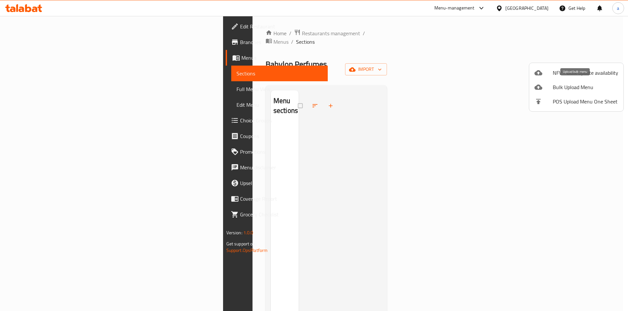
click at [570, 88] on span "Bulk Upload Menu" at bounding box center [584, 87] width 65 height 8
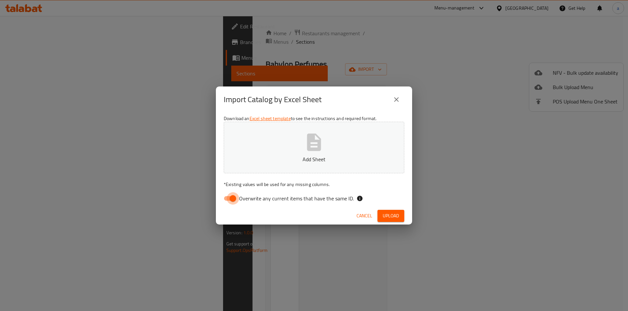
click at [232, 197] on input "Overwrite any current items that have the same ID." at bounding box center [232, 199] width 37 height 12
checkbox input "false"
click at [268, 162] on p "Add Sheet" at bounding box center [314, 160] width 160 height 8
click at [383, 215] on span "Upload" at bounding box center [390, 216] width 16 height 8
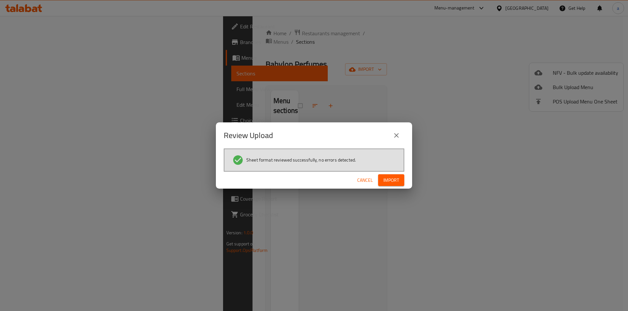
click at [388, 180] on span "Import" at bounding box center [391, 180] width 16 height 8
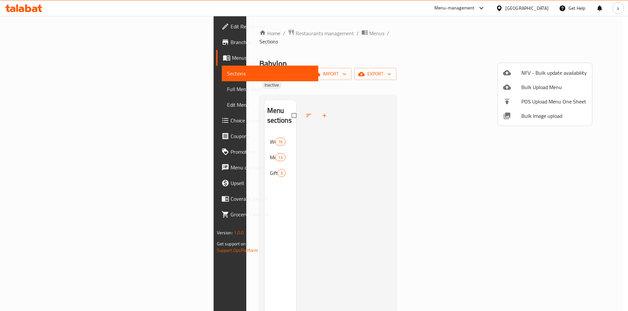
click at [46, 90] on div at bounding box center [314, 155] width 628 height 311
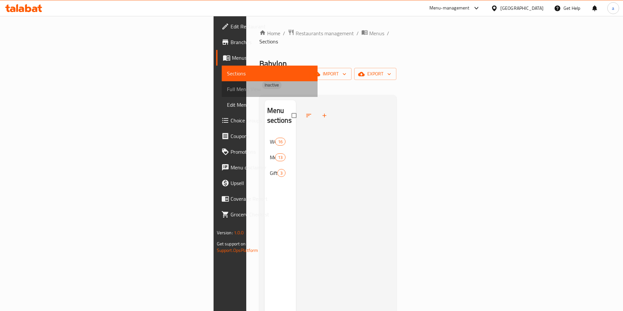
click at [227, 90] on span "Full Menu View" at bounding box center [269, 89] width 85 height 8
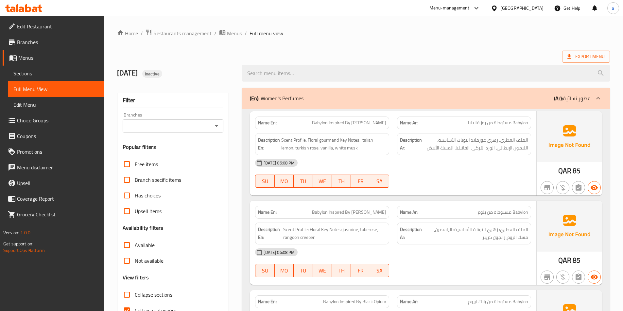
click at [69, 76] on span "Sections" at bounding box center [55, 74] width 85 height 8
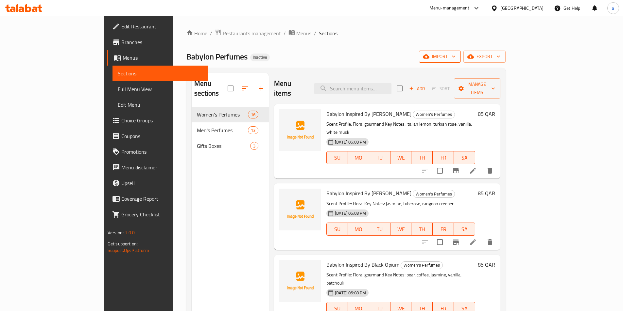
click at [455, 55] on span "import" at bounding box center [439, 57] width 31 height 8
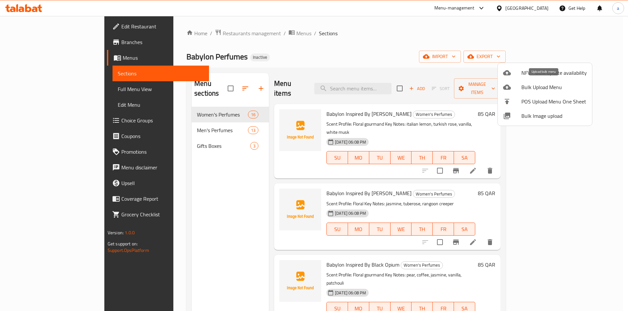
click at [561, 91] on span "Bulk Upload Menu" at bounding box center [553, 87] width 65 height 8
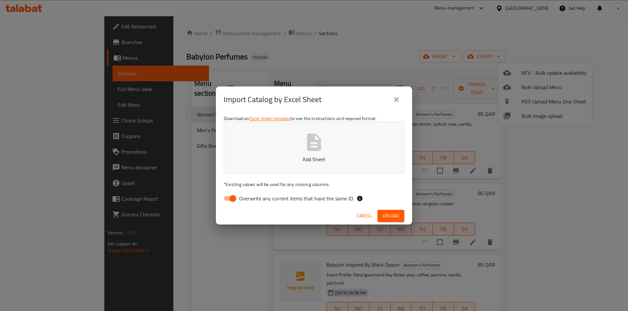
click at [245, 198] on span "Overwrite any current items that have the same ID." at bounding box center [296, 199] width 115 height 8
click at [245, 198] on input "Overwrite any current items that have the same ID." at bounding box center [232, 199] width 37 height 12
checkbox input "false"
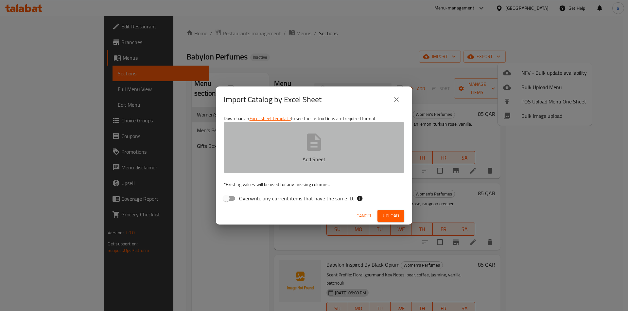
click at [256, 152] on button "Add Sheet" at bounding box center [314, 148] width 180 height 52
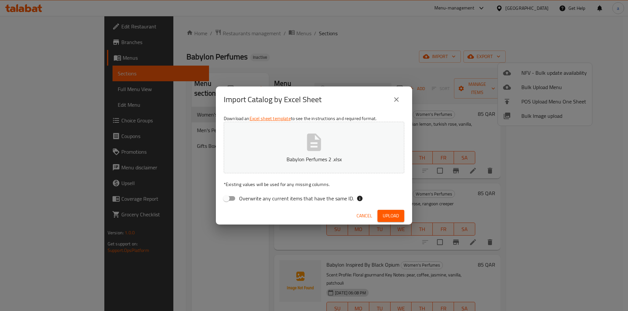
click at [395, 219] on span "Upload" at bounding box center [390, 216] width 16 height 8
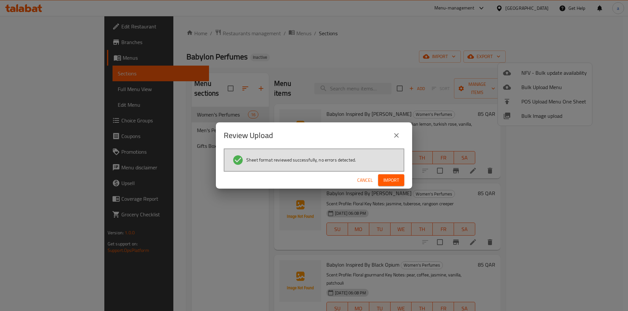
drag, startPoint x: 383, startPoint y: 169, endPoint x: 385, endPoint y: 173, distance: 3.8
click at [384, 172] on div "Review Upload Sheet format reviewed successfully, no errors detected. Cancel Im…" at bounding box center [314, 156] width 196 height 67
click at [385, 173] on div "Cancel Import" at bounding box center [314, 180] width 196 height 17
click at [387, 178] on span "Import" at bounding box center [391, 180] width 16 height 8
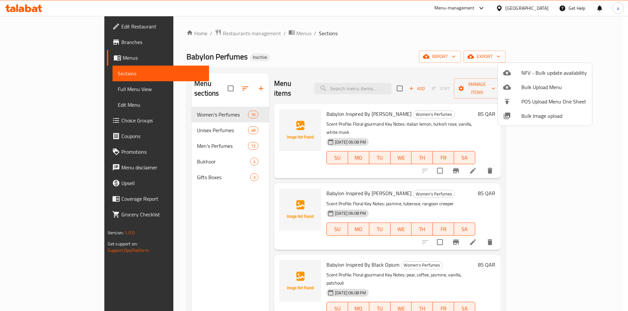
click at [39, 94] on div at bounding box center [314, 155] width 628 height 311
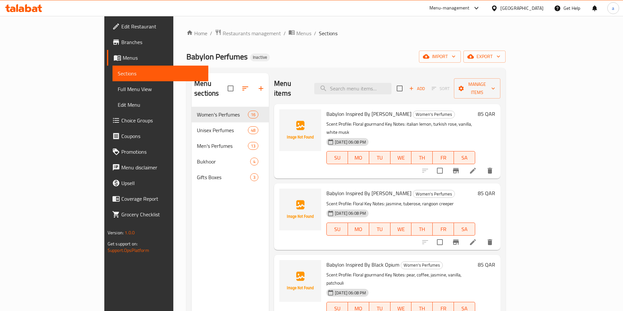
click at [118, 89] on span "Full Menu View" at bounding box center [160, 89] width 85 height 8
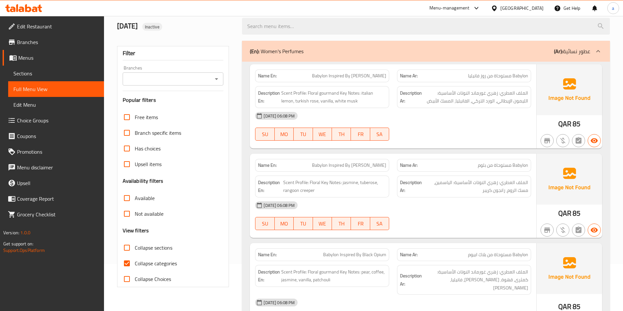
scroll to position [98, 0]
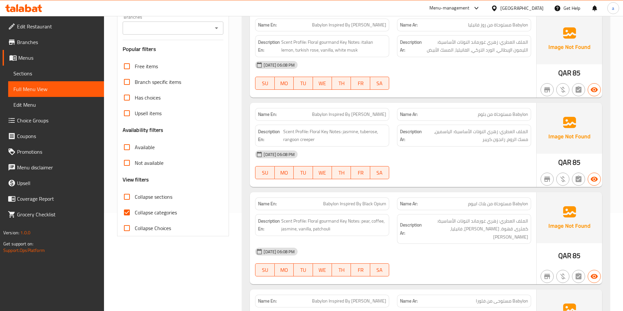
click at [169, 211] on span "Collapse categories" at bounding box center [156, 213] width 42 height 8
click at [135, 211] on input "Collapse categories" at bounding box center [127, 213] width 16 height 16
checkbox input "false"
click at [146, 199] on span "Collapse sections" at bounding box center [154, 197] width 38 height 8
click at [135, 199] on input "Collapse sections" at bounding box center [127, 197] width 16 height 16
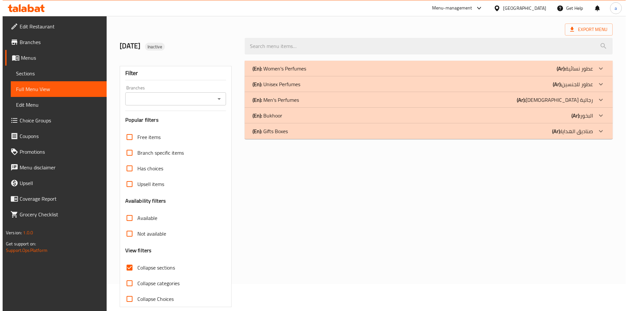
scroll to position [0, 0]
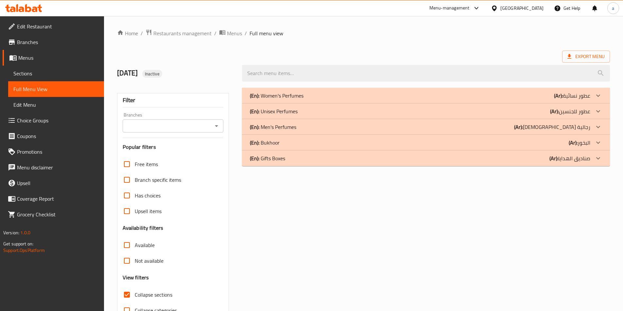
click at [308, 94] on div "(En): Women's Perfumes (Ar): عطور نسائية" at bounding box center [420, 96] width 340 height 8
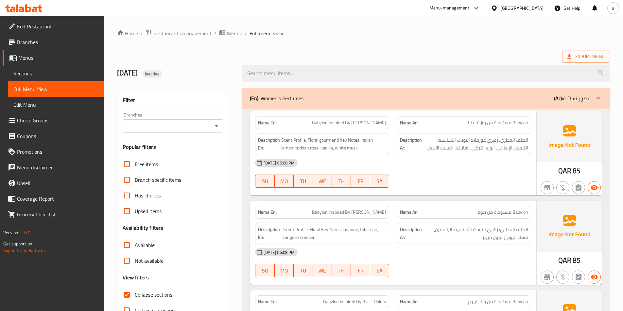
click at [308, 100] on div "(En): Women's Perfumes (Ar): عطور نسائية" at bounding box center [420, 98] width 340 height 8
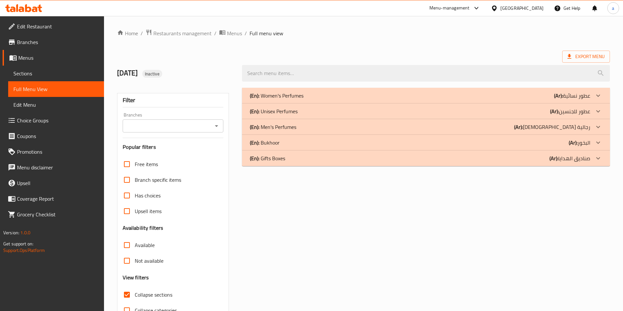
click at [290, 131] on p "(En): Men's Perfumes" at bounding box center [273, 127] width 46 height 8
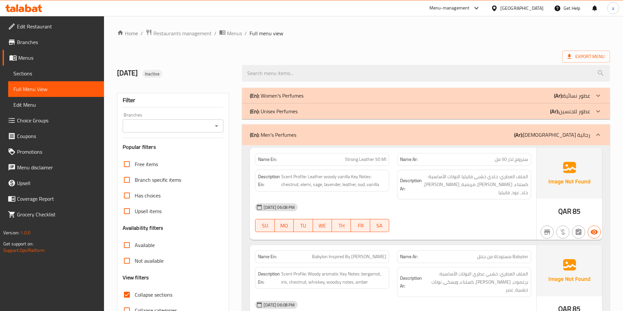
click at [290, 115] on p "(En): Unisex Perfumes" at bounding box center [274, 112] width 48 height 8
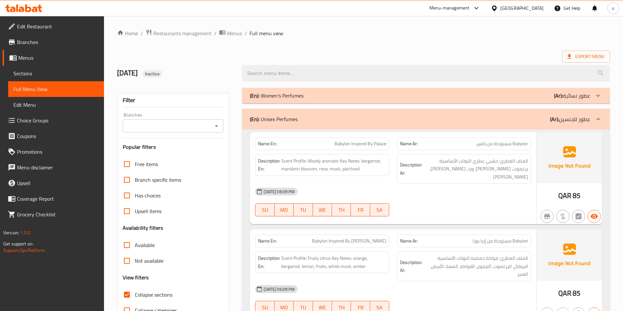
click at [293, 120] on p "(En): Unisex Perfumes" at bounding box center [274, 119] width 48 height 8
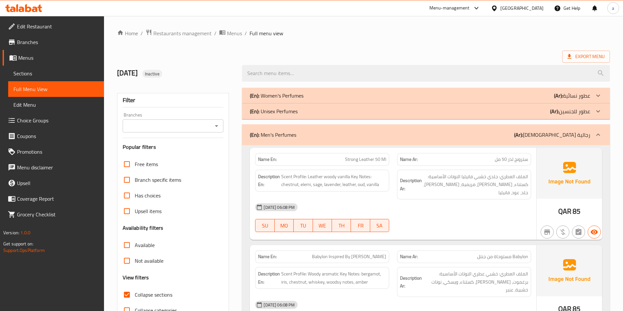
click at [282, 134] on p "(En): Men's Perfumes" at bounding box center [273, 135] width 46 height 8
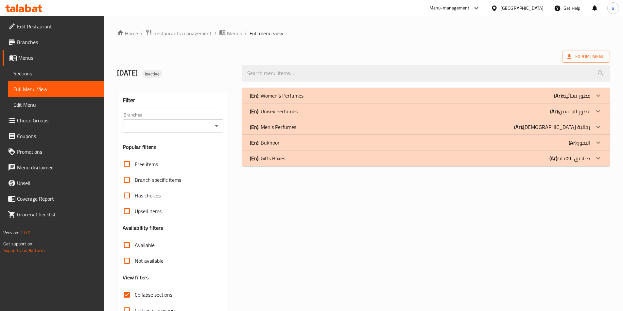
click at [278, 161] on p "(En): Gifts Boxes" at bounding box center [267, 159] width 35 height 8
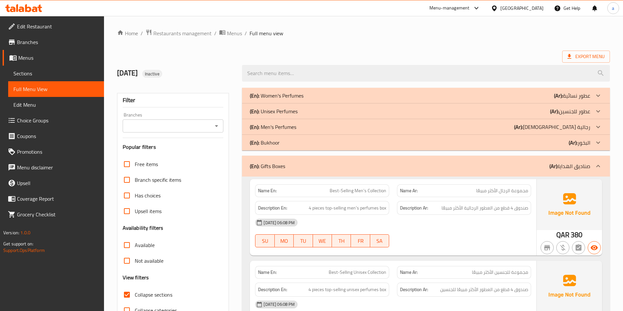
click at [278, 131] on p "(En): Men's Perfumes" at bounding box center [273, 127] width 46 height 8
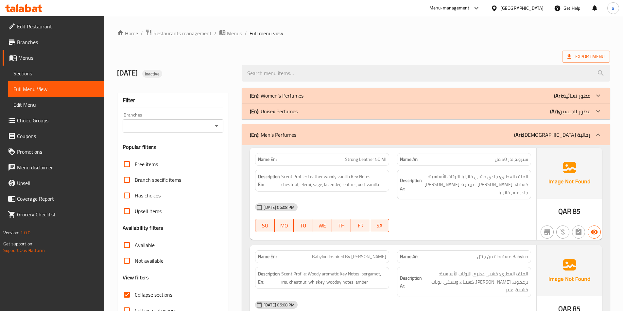
click at [283, 98] on p "(En): Women's Perfumes" at bounding box center [277, 96] width 54 height 8
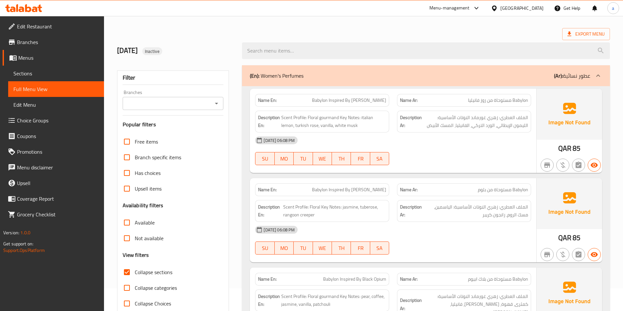
scroll to position [33, 0]
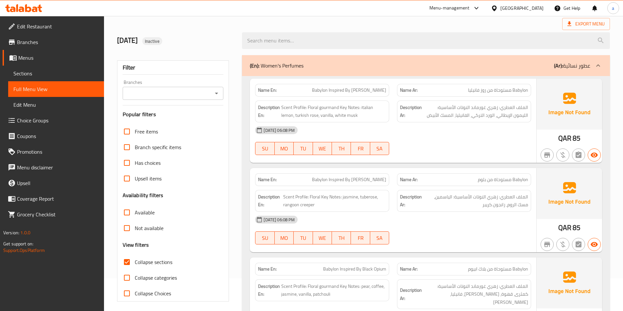
click at [138, 257] on label "Collapse sections" at bounding box center [145, 263] width 53 height 16
click at [135, 257] on input "Collapse sections" at bounding box center [127, 263] width 16 height 16
click at [148, 262] on span "Collapse sections" at bounding box center [154, 263] width 38 height 8
click at [135, 262] on input "Collapse sections" at bounding box center [127, 263] width 16 height 16
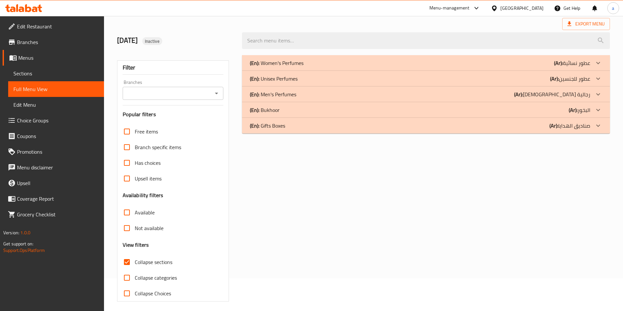
click at [281, 114] on div "(En): Bukhoor (Ar): البخور" at bounding box center [426, 110] width 368 height 16
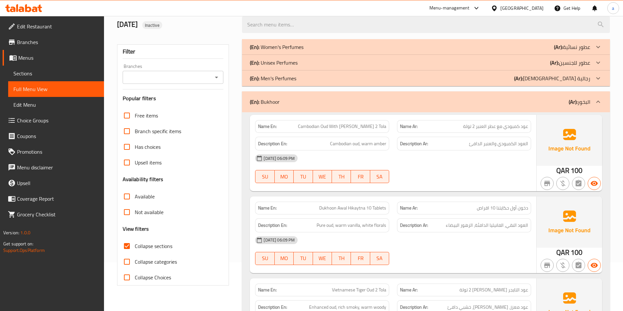
scroll to position [131, 0]
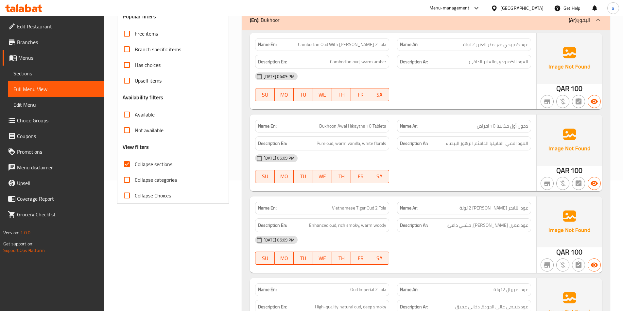
click at [569, 63] on img at bounding box center [568, 58] width 65 height 51
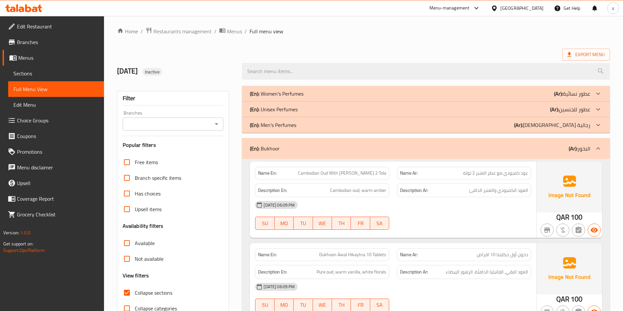
scroll to position [0, 0]
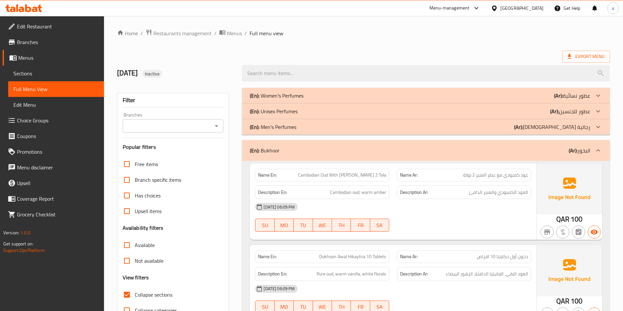
click at [285, 110] on p "(En): Unisex Perfumes" at bounding box center [274, 112] width 48 height 8
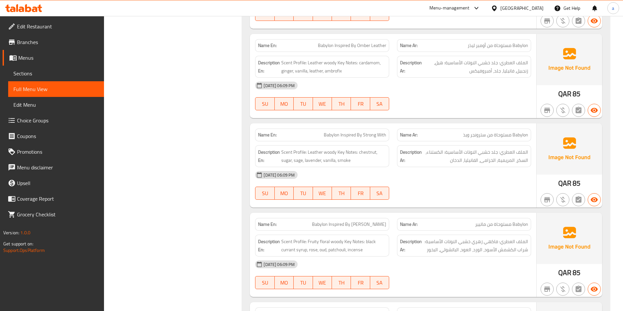
scroll to position [2092, 0]
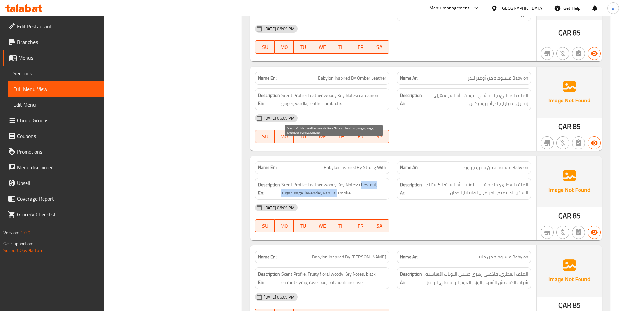
drag, startPoint x: 361, startPoint y: 146, endPoint x: 338, endPoint y: 156, distance: 25.2
click at [338, 181] on span "Scent Profile: Leather woody Key Notes: chestnut, sugar, sage, lavender, vanill…" at bounding box center [333, 189] width 105 height 16
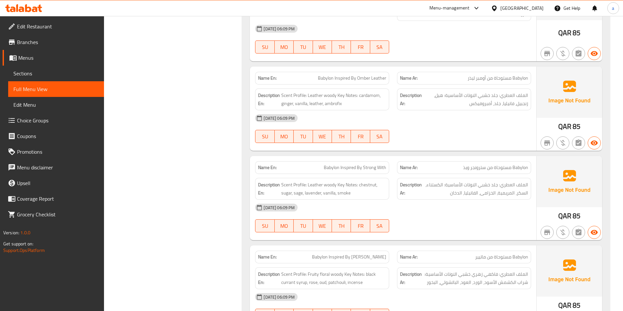
click at [412, 246] on div "Name En: Babylon Inspired By Matiere Name Ar: Babylon مستوحاة من ماتيير Descrip…" at bounding box center [393, 288] width 286 height 84
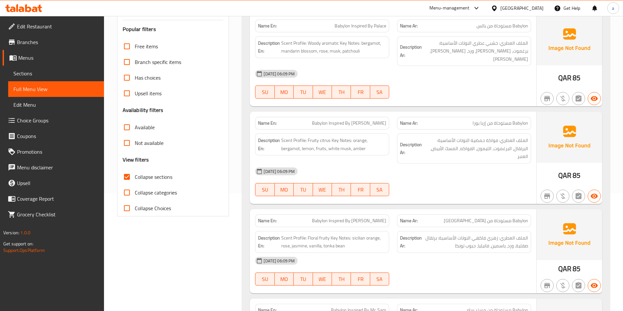
scroll to position [131, 0]
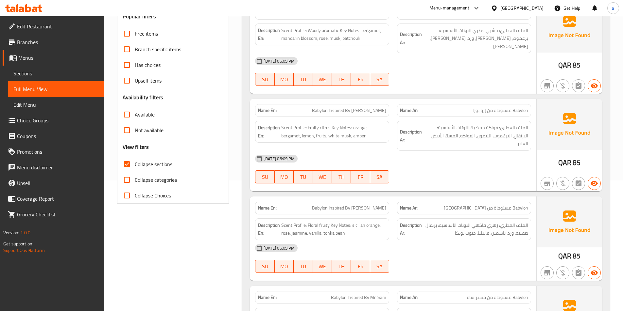
click at [161, 165] on span "Collapse sections" at bounding box center [154, 164] width 38 height 8
click at [135, 165] on input "Collapse sections" at bounding box center [127, 165] width 16 height 16
checkbox input "false"
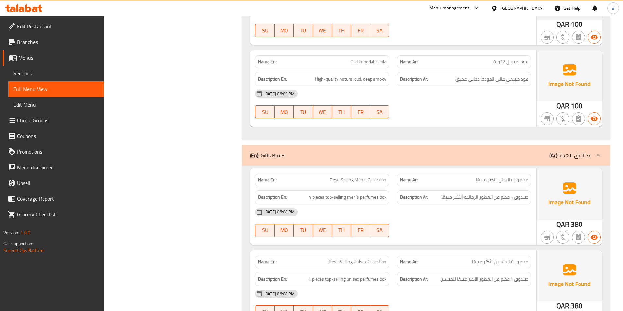
scroll to position [7506, 0]
